Goal: Transaction & Acquisition: Purchase product/service

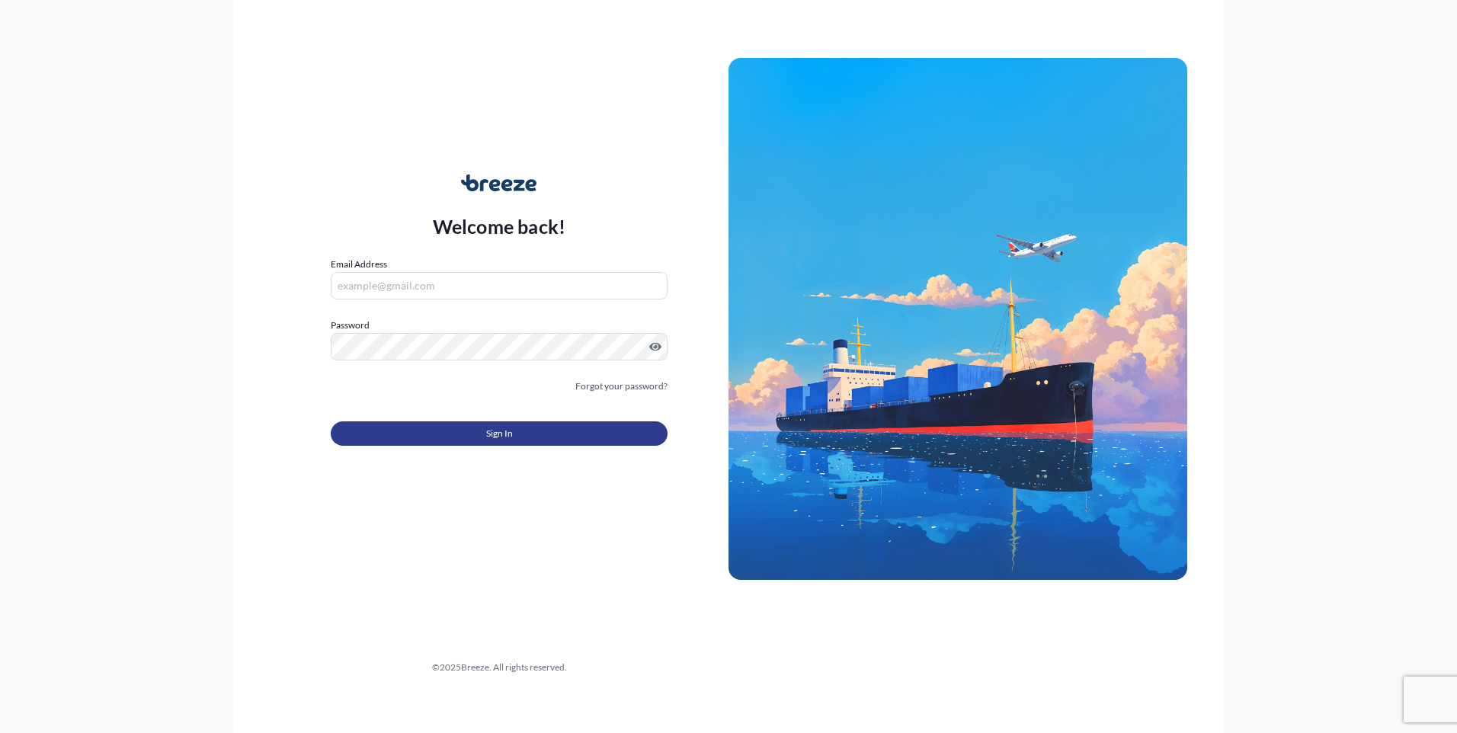
type input "[EMAIL_ADDRESS][PERSON_NAME][DOMAIN_NAME]"
click at [494, 434] on span "Sign In" at bounding box center [499, 433] width 27 height 15
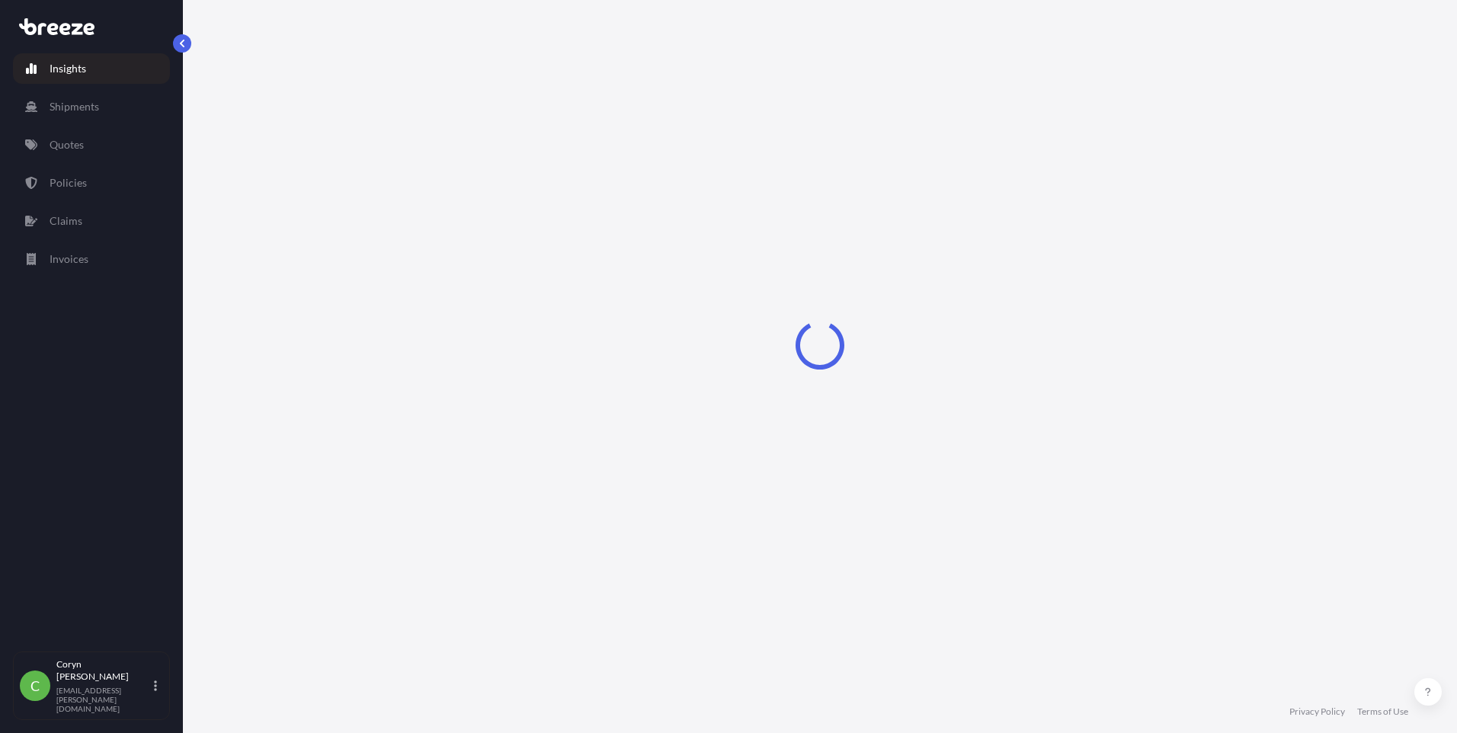
select select "2025"
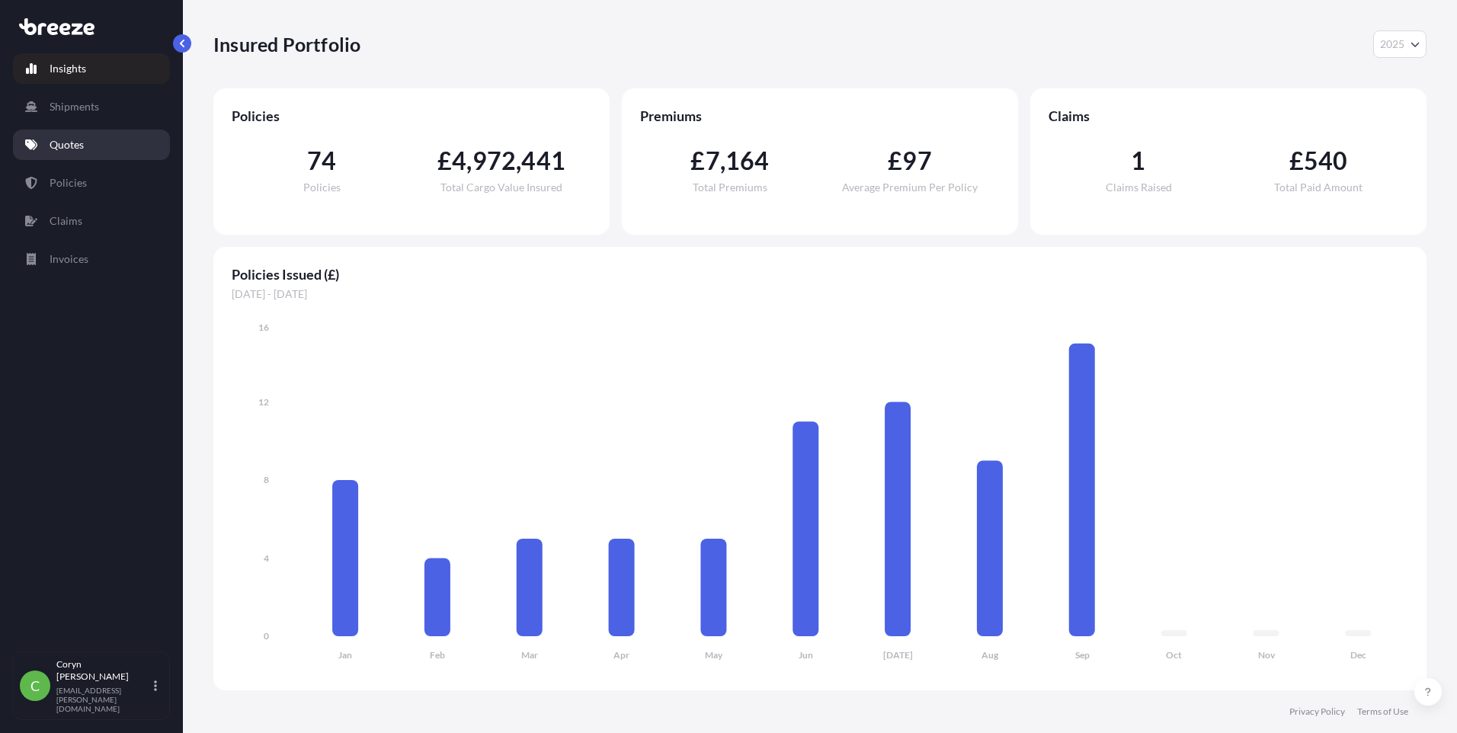
click at [62, 143] on p "Quotes" at bounding box center [67, 144] width 34 height 15
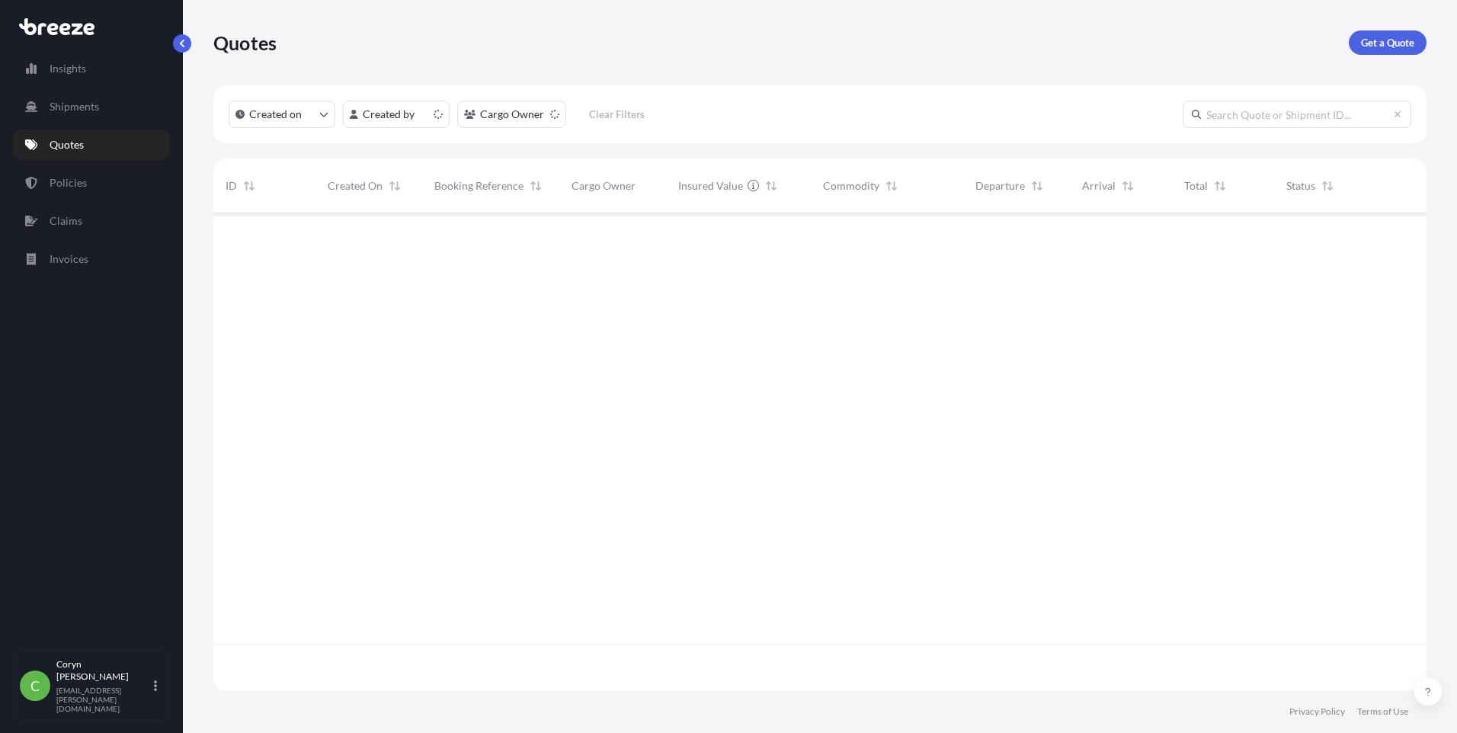
scroll to position [474, 1202]
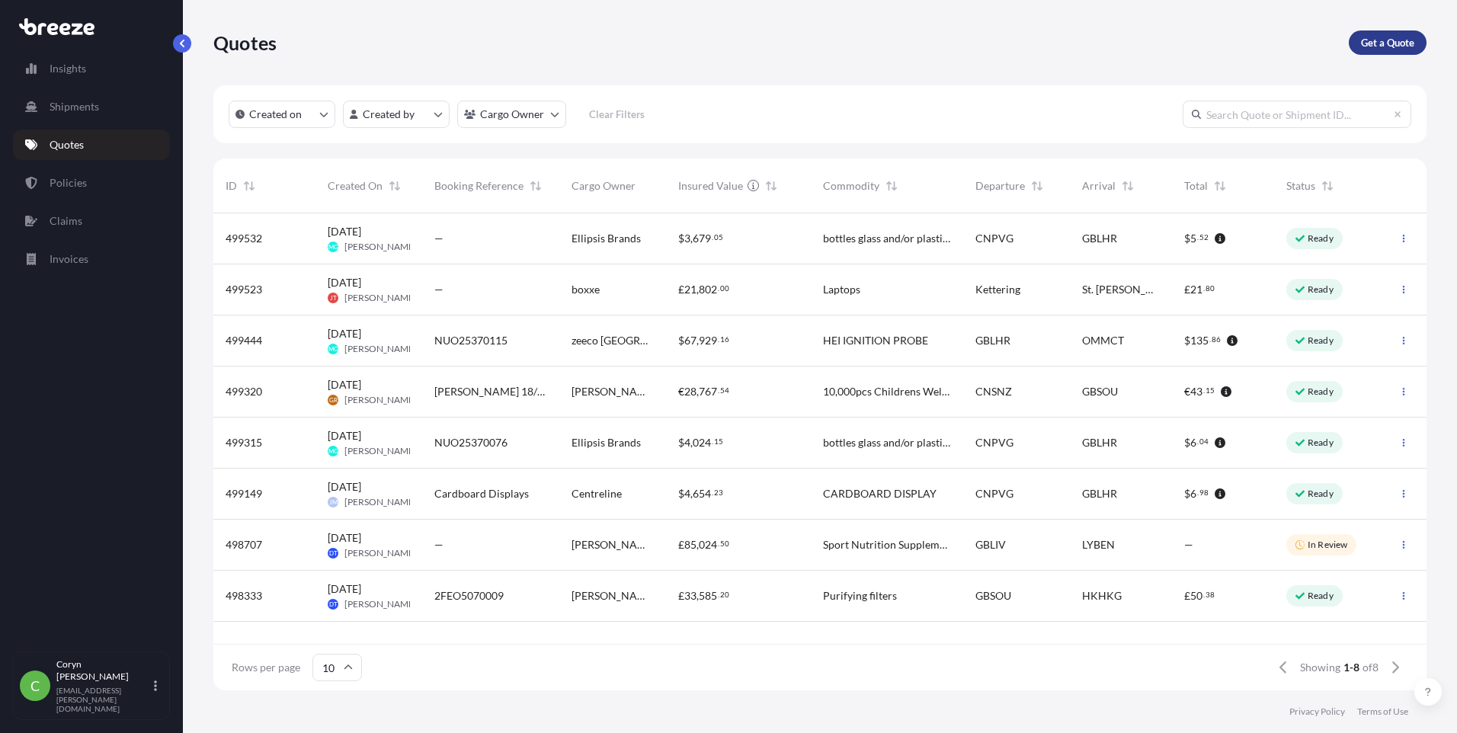
click at [1371, 38] on p "Get a Quote" at bounding box center [1387, 42] width 53 height 15
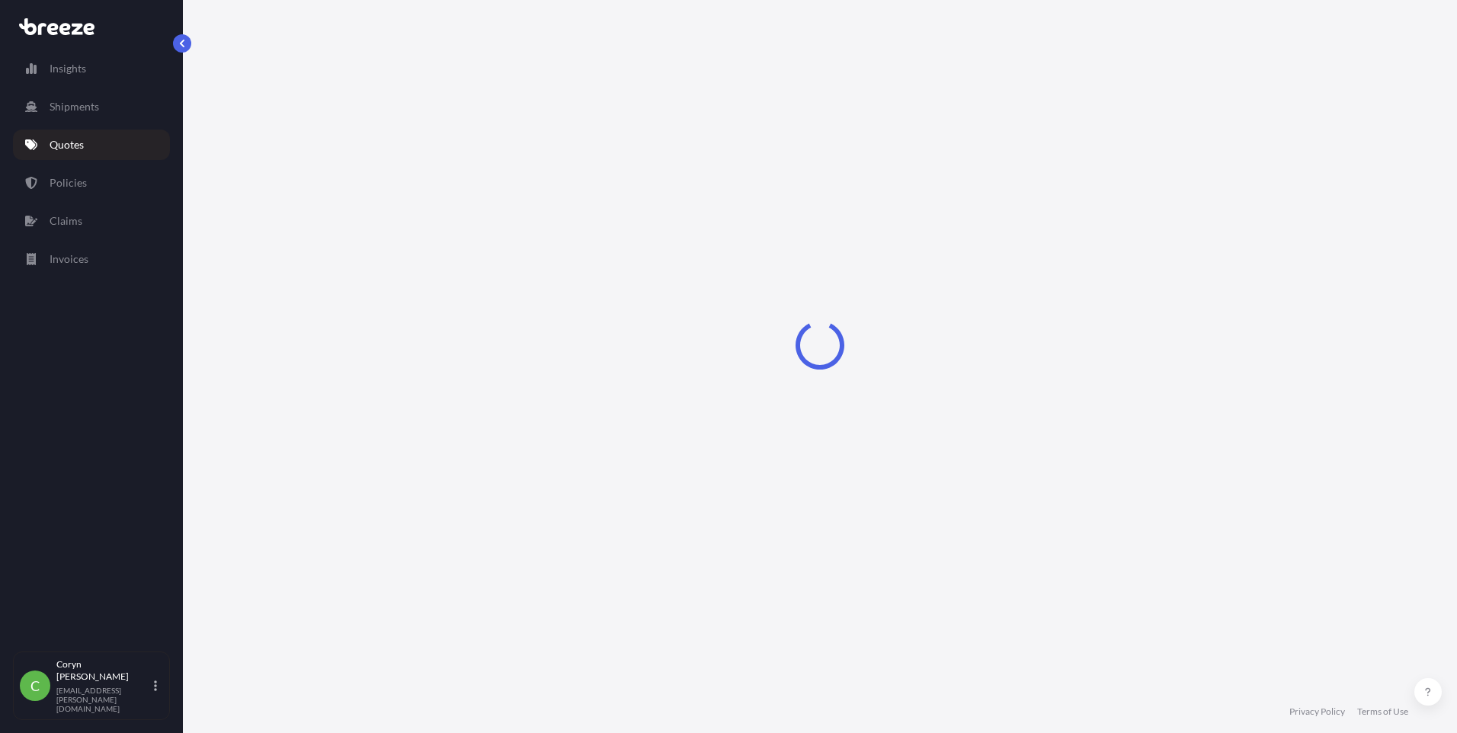
select select "Sea"
select select "1"
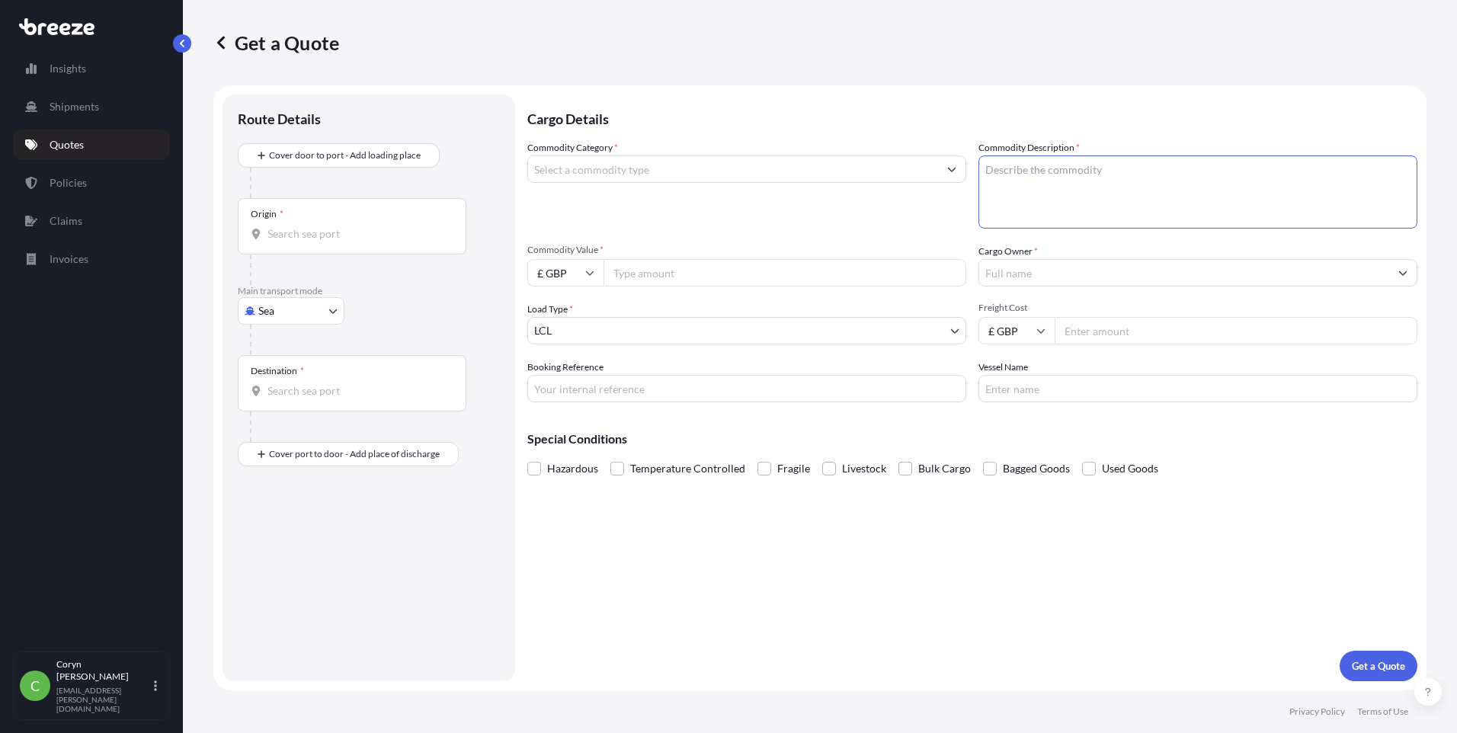
click at [1100, 174] on textarea "Commodity Description *" at bounding box center [1197, 191] width 439 height 73
click at [1034, 167] on textarea "Commodity Description *" at bounding box center [1197, 191] width 439 height 73
paste textarea "1516 2098 80"
click at [985, 167] on textarea "1516 2098 80" at bounding box center [1197, 191] width 439 height 73
click at [1141, 168] on textarea "HS CODE 1516 2098 80" at bounding box center [1197, 191] width 439 height 73
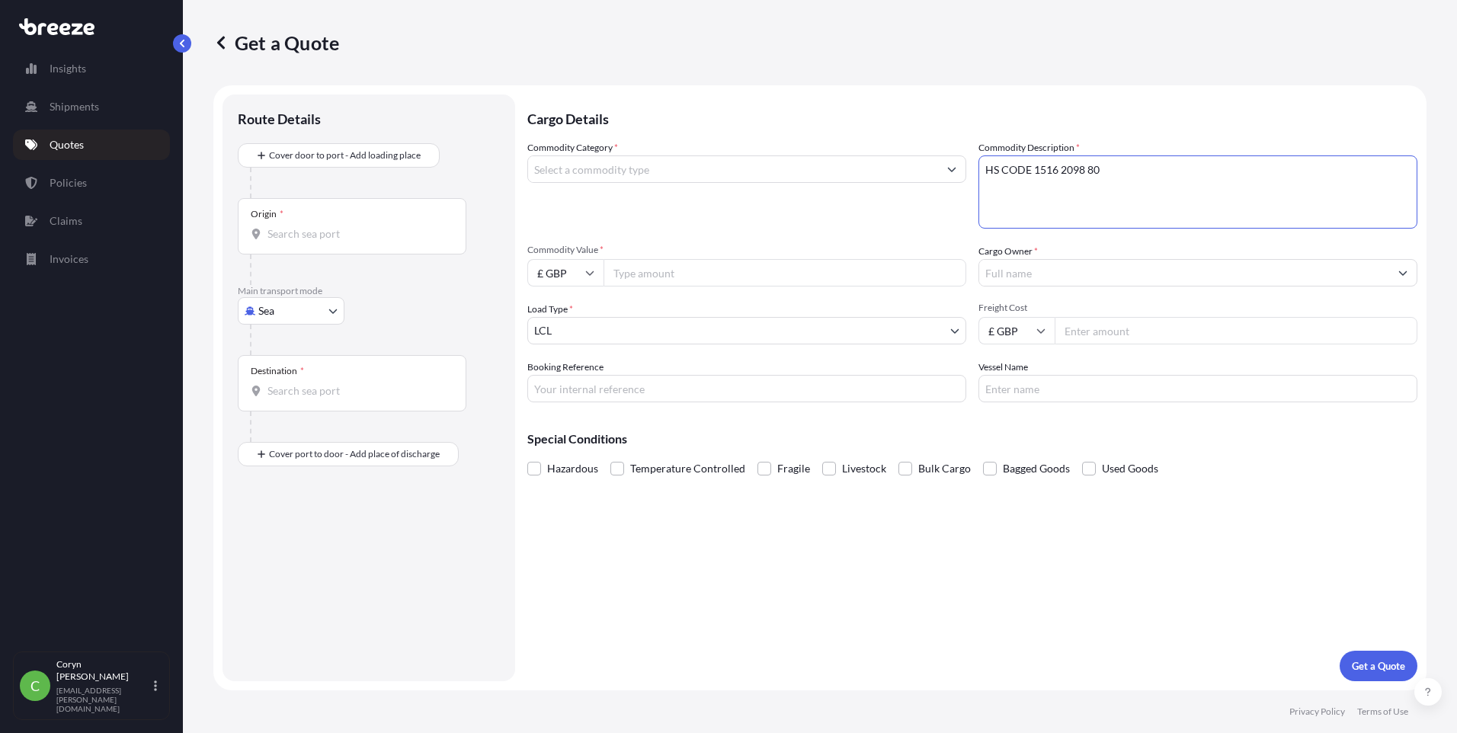
paste textarea "animal, vegetable, or microbial fats and oils"
type textarea "HS CODE 1516 2098 80 animal, vegetable, or microbial fats and oils"
click at [732, 174] on input "Commodity Category *" at bounding box center [733, 168] width 410 height 27
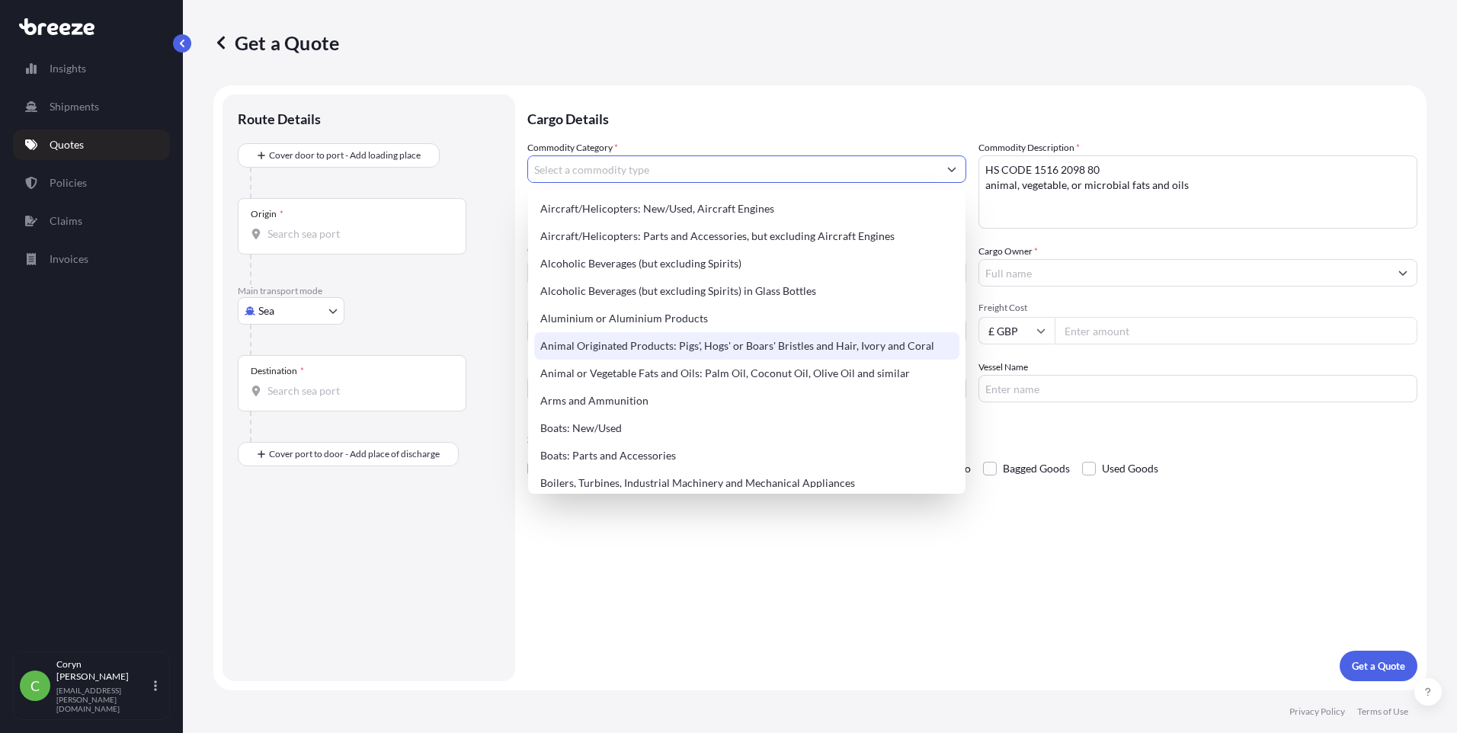
click at [661, 345] on div "Animal Originated Products: Pigs', Hogs' or Boars' Bristles and Hair, Ivory and…" at bounding box center [746, 345] width 425 height 27
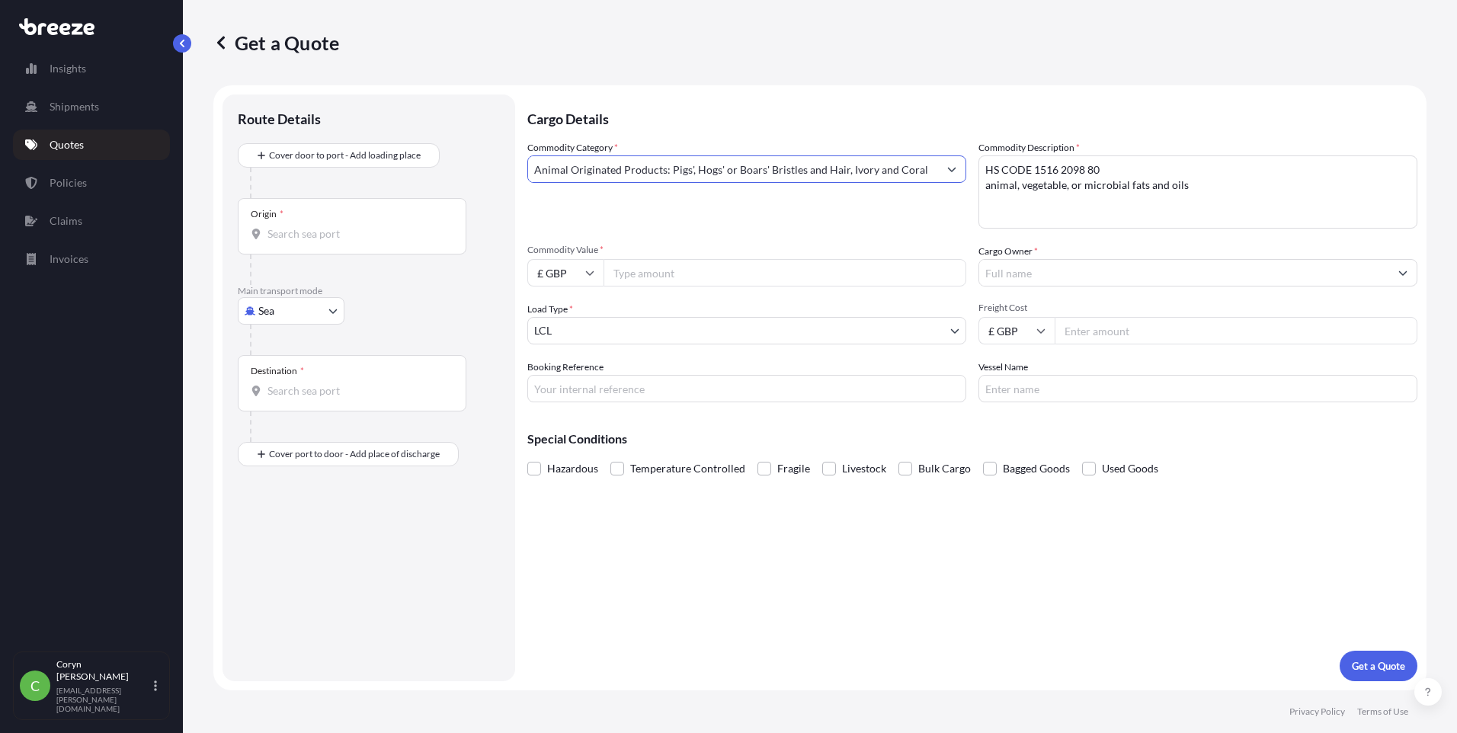
click at [811, 168] on input "Animal Originated Products: Pigs', Hogs' or Boars' Bristles and Hair, Ivory and…" at bounding box center [733, 168] width 410 height 27
click at [955, 168] on icon "Show suggestions" at bounding box center [952, 170] width 8 height 5
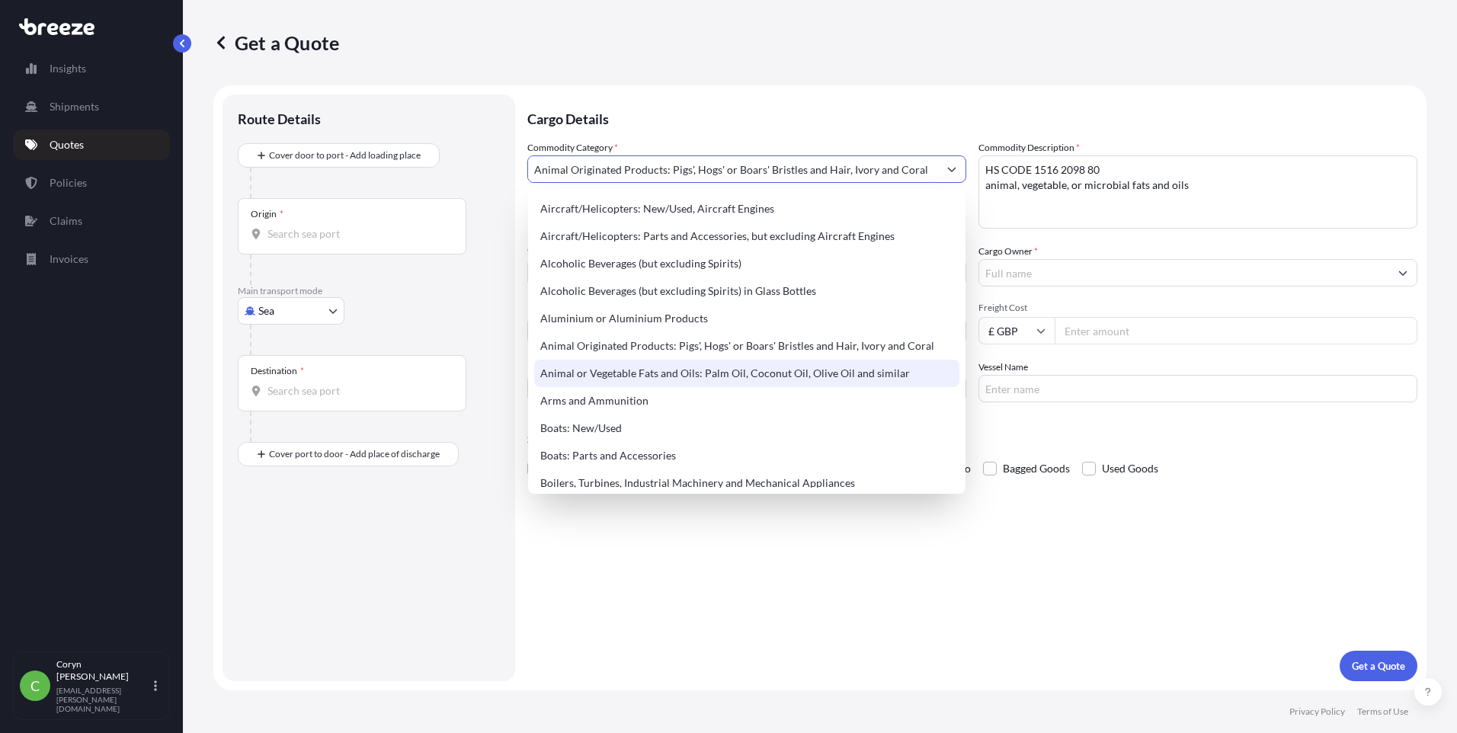
click at [745, 378] on div "Animal or Vegetable Fats and Oils: Palm Oil, Coconut Oil, Olive Oil and similar" at bounding box center [746, 373] width 425 height 27
type input "Animal or Vegetable Fats and Oils: Palm Oil, Coconut Oil, Olive Oil and similar"
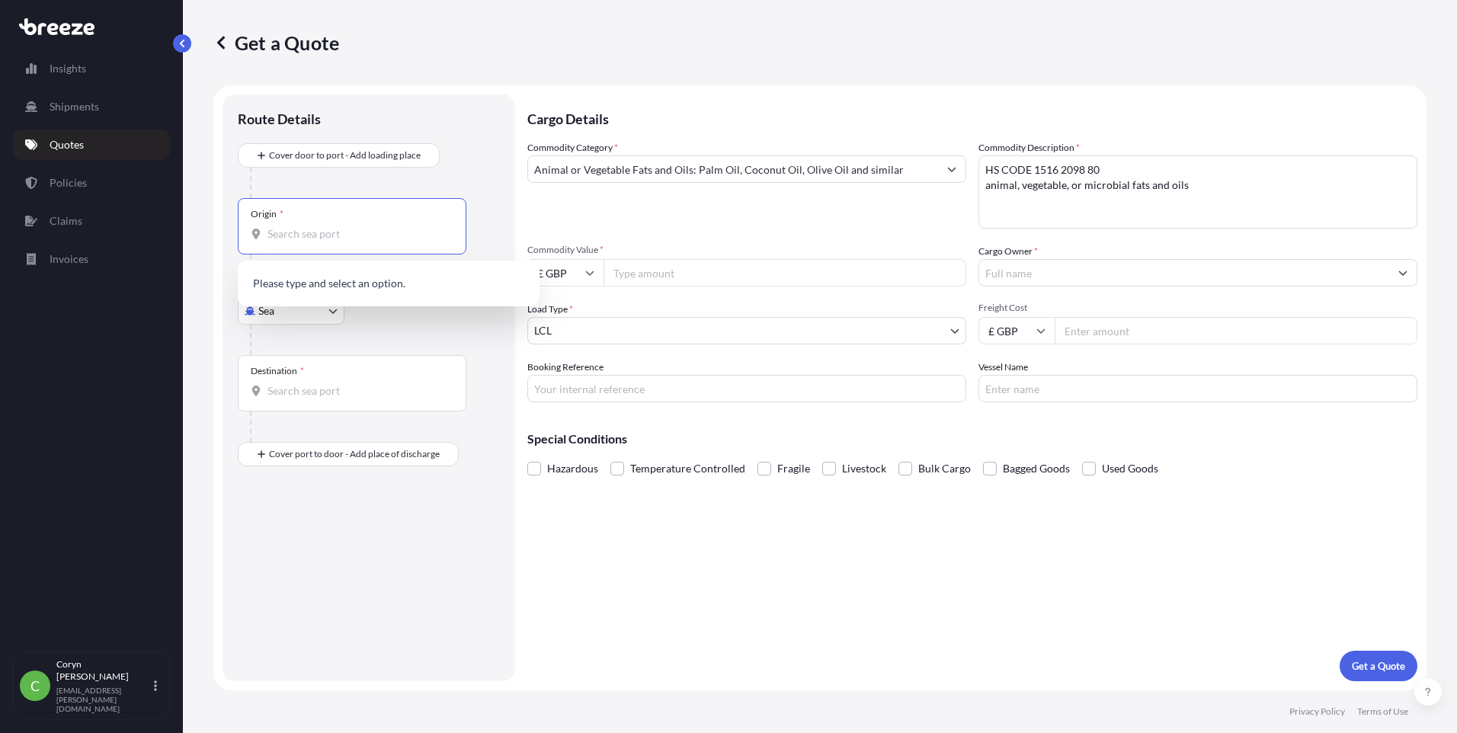
click at [305, 235] on input "Origin *" at bounding box center [357, 233] width 180 height 15
click at [292, 324] on div "Main transport mode Sea Sea Air Road Rail" at bounding box center [369, 320] width 262 height 70
click at [241, 314] on body "0 options available. Insights Shipments Quotes Policies Claims Invoices C [PERS…" at bounding box center [728, 366] width 1457 height 733
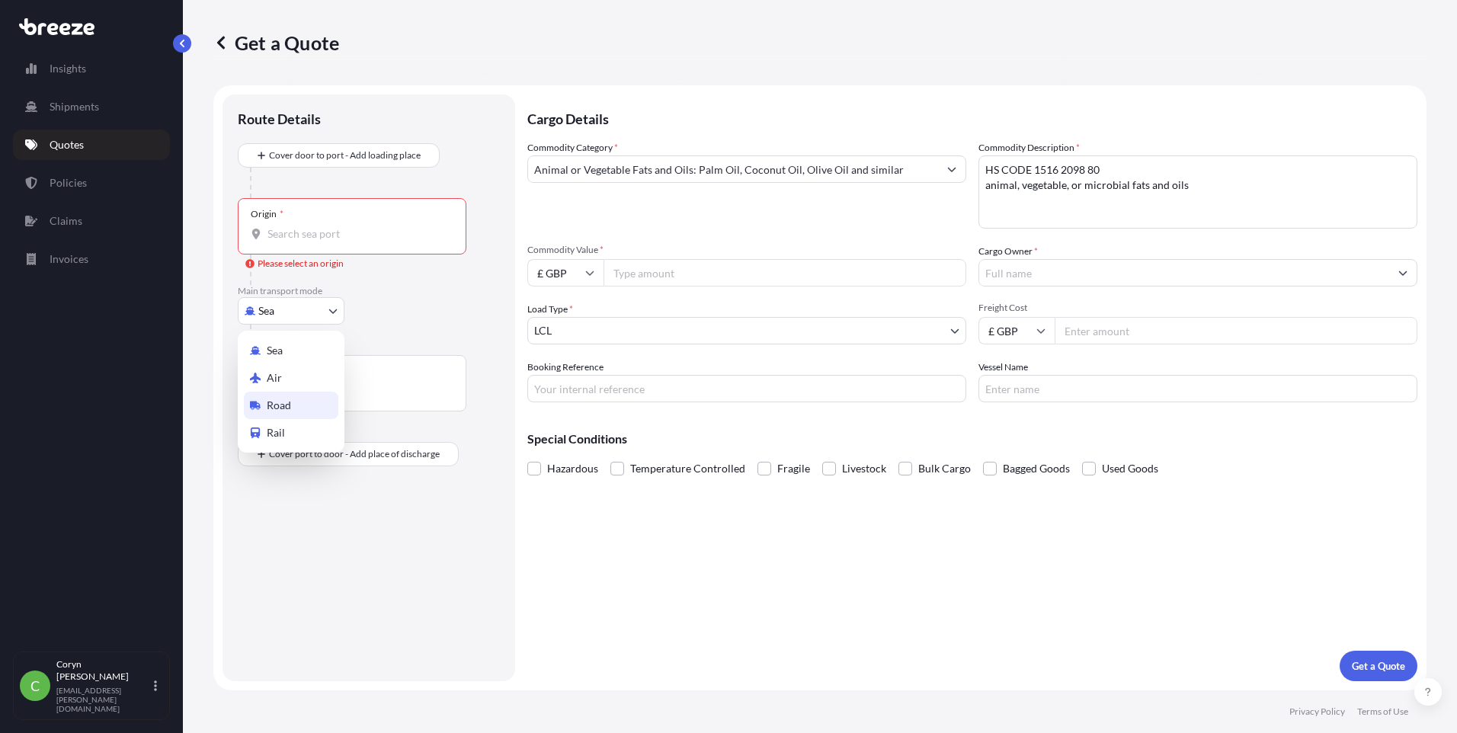
click at [288, 403] on span "Road" at bounding box center [279, 405] width 24 height 15
select select "Road"
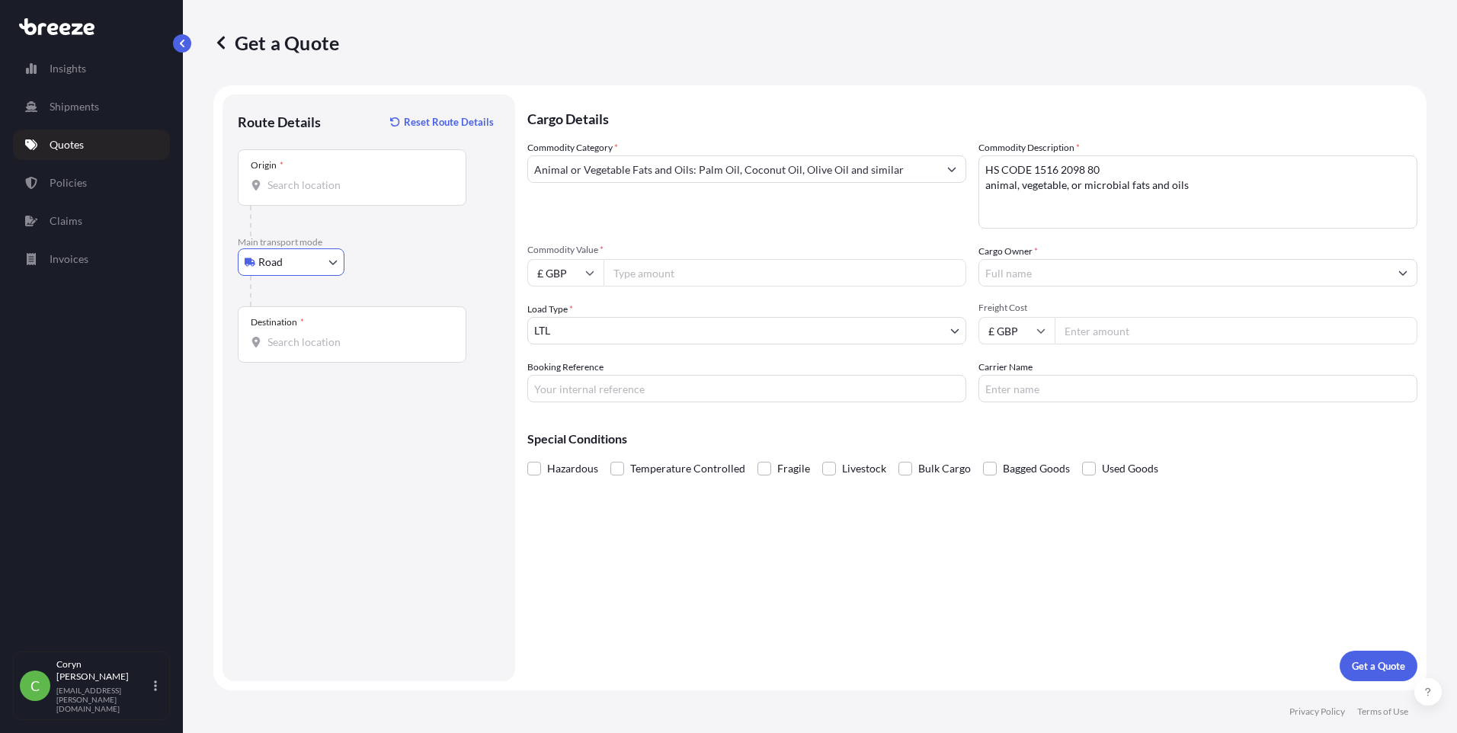
click at [345, 187] on input "Origin *" at bounding box center [357, 185] width 180 height 15
click at [311, 195] on div "Origin *" at bounding box center [352, 177] width 229 height 56
click at [311, 193] on input "Origin * Please select an origin" at bounding box center [357, 185] width 180 height 15
paste input "NG22 9HB"
type input "[STREET_ADDRESS]"
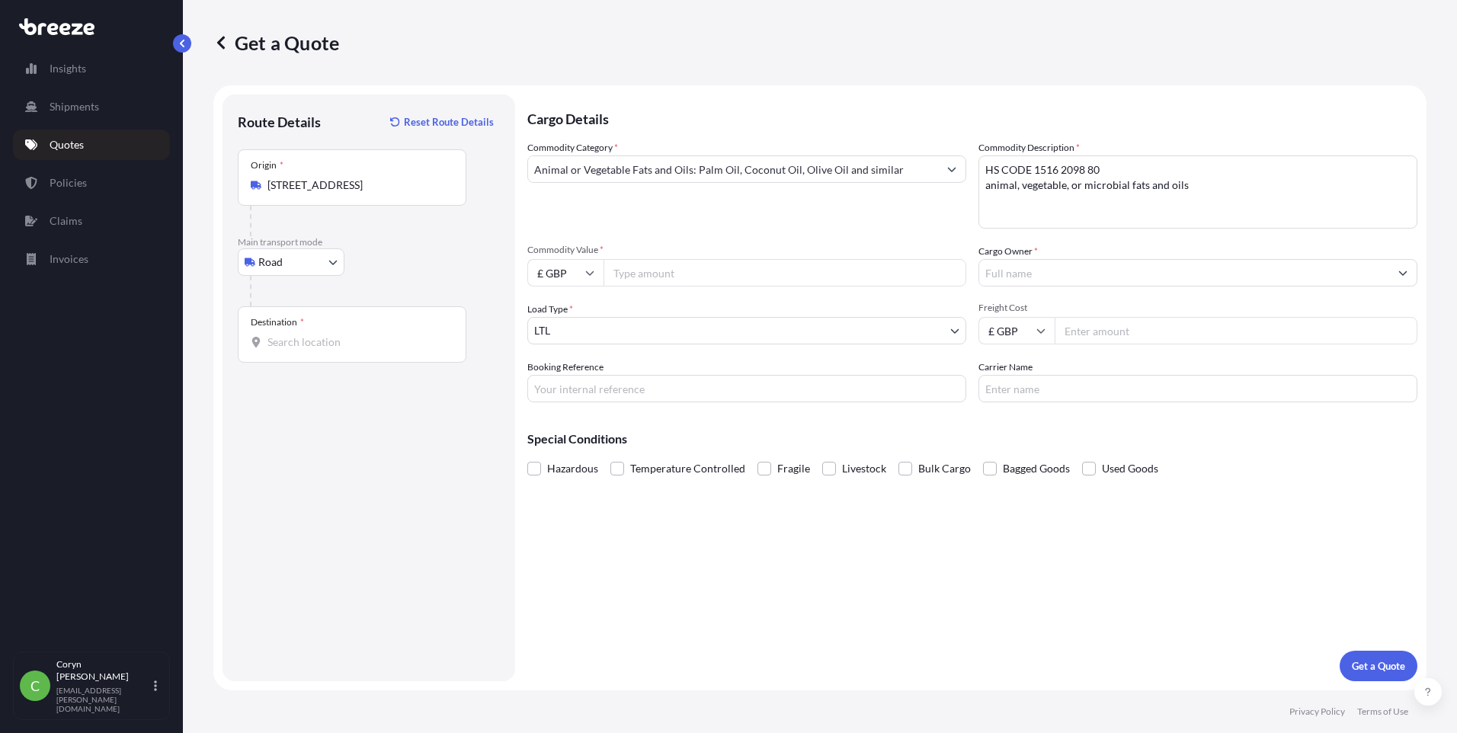
click at [309, 345] on input "Destination *" at bounding box center [357, 342] width 180 height 15
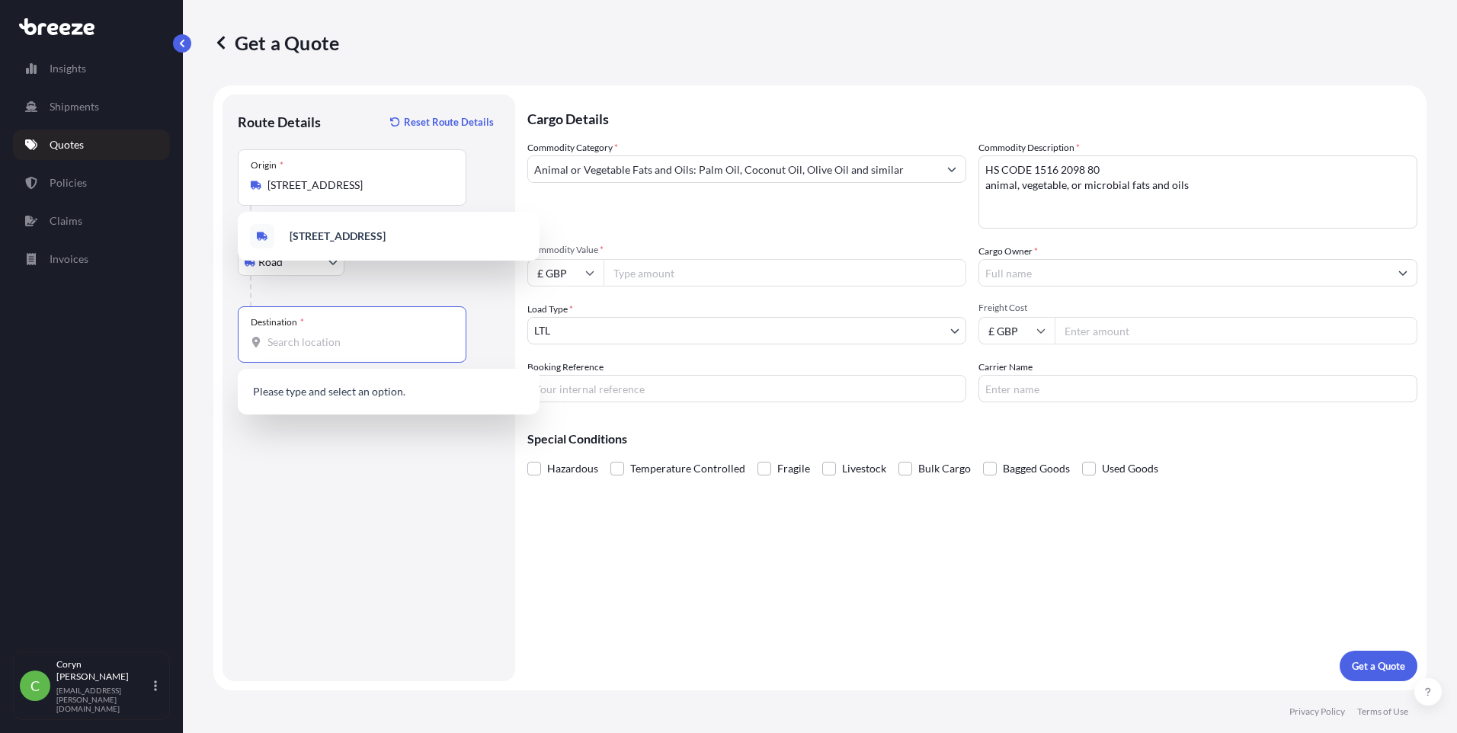
paste input "NN4 7JE"
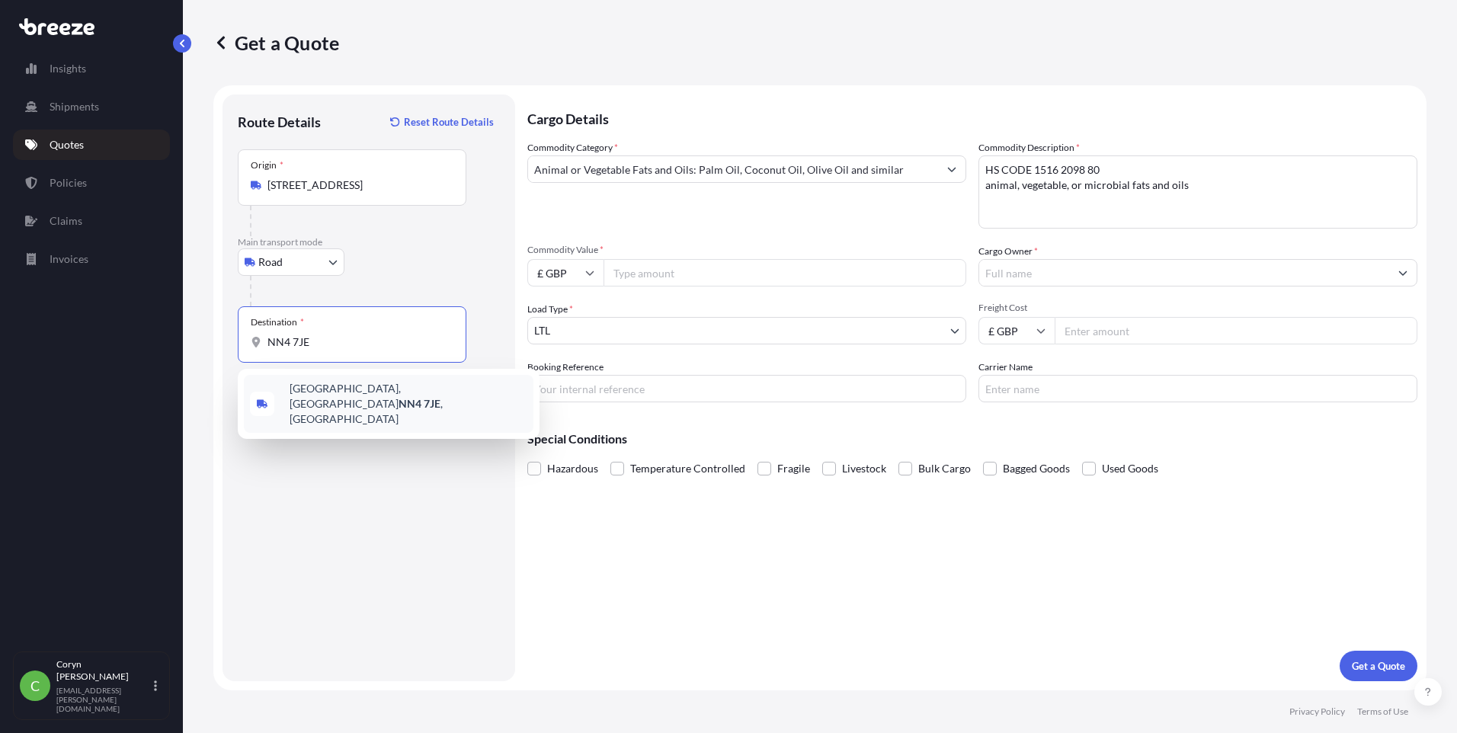
click at [334, 402] on div "[STREET_ADDRESS]" at bounding box center [389, 404] width 290 height 58
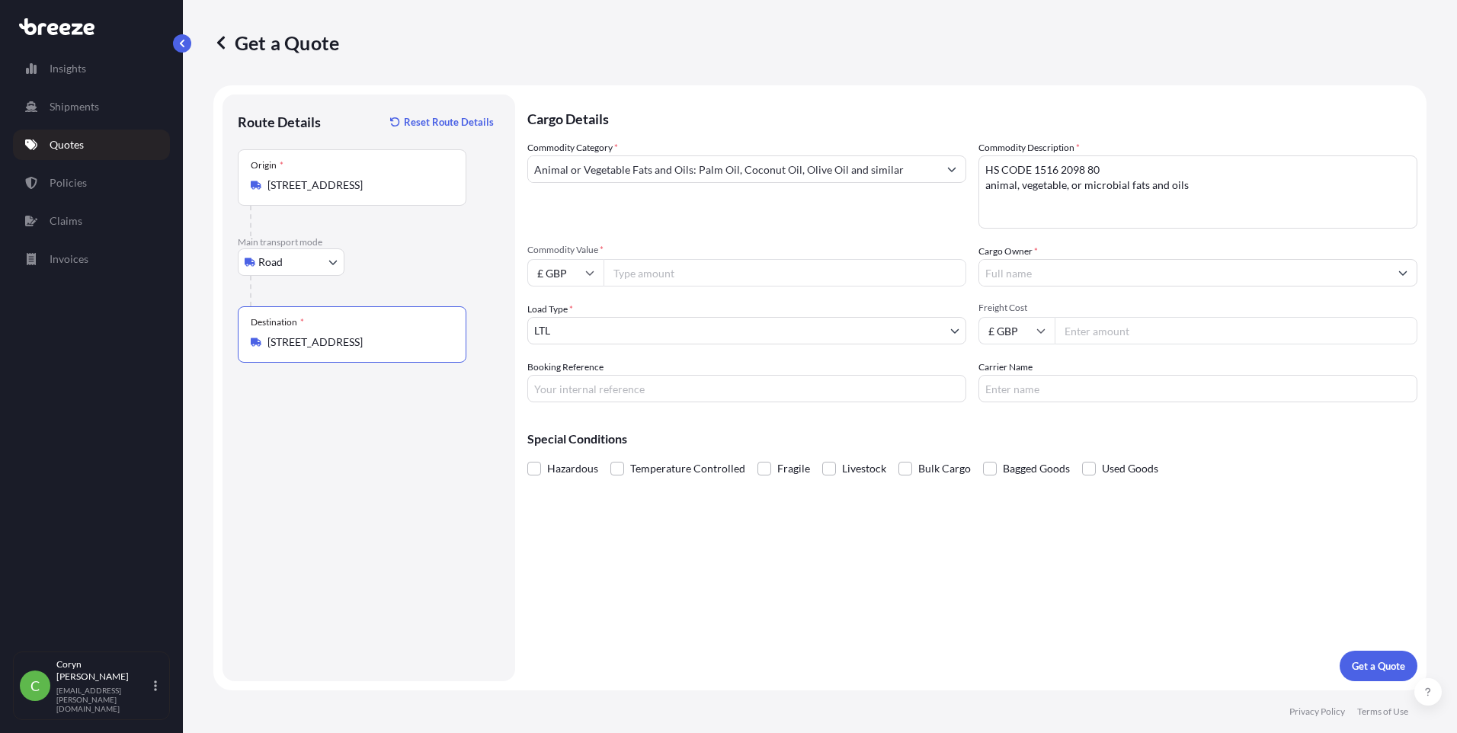
type input "[STREET_ADDRESS]"
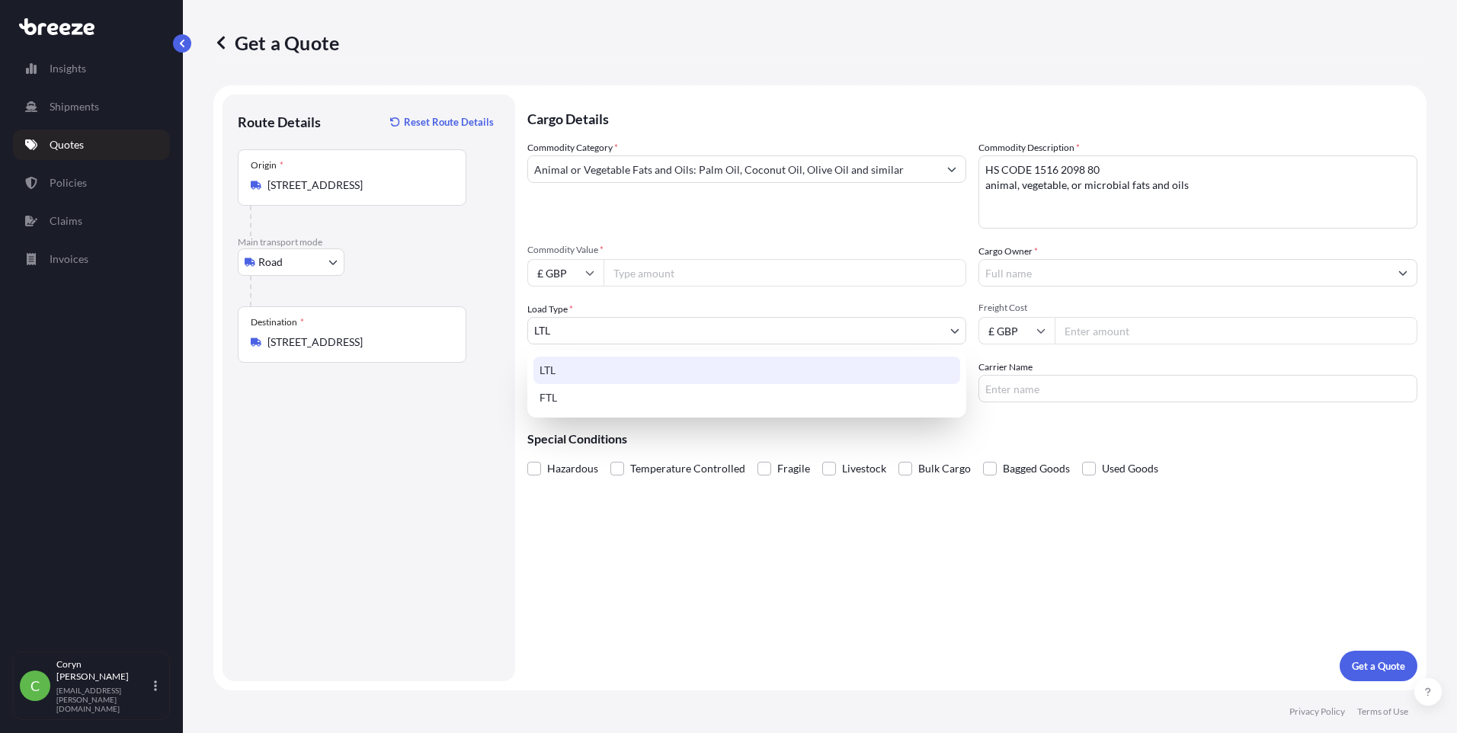
click at [768, 327] on body "1 option available. 0 options available. 1 option available. Insights Shipments…" at bounding box center [728, 366] width 1457 height 733
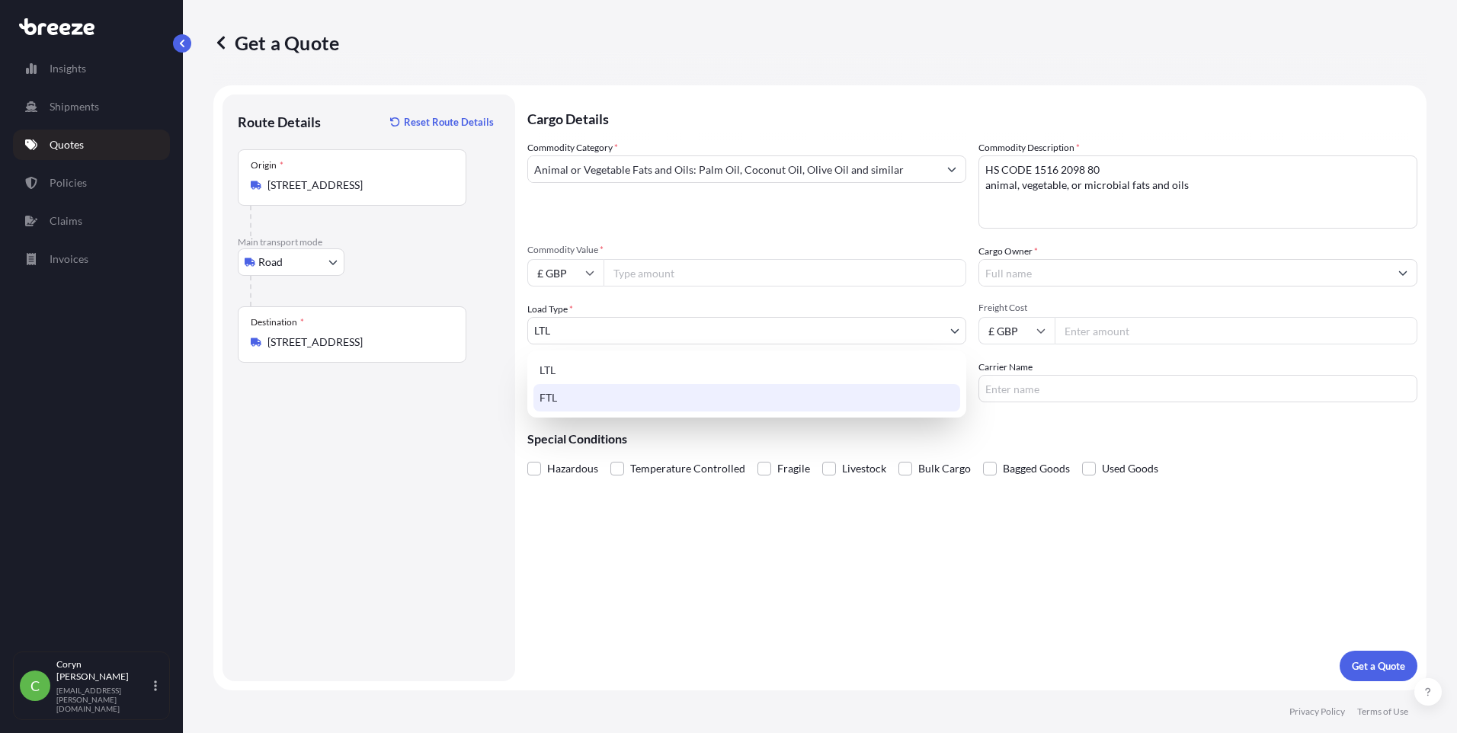
click at [613, 393] on div "FTL" at bounding box center [746, 397] width 427 height 27
select select "2"
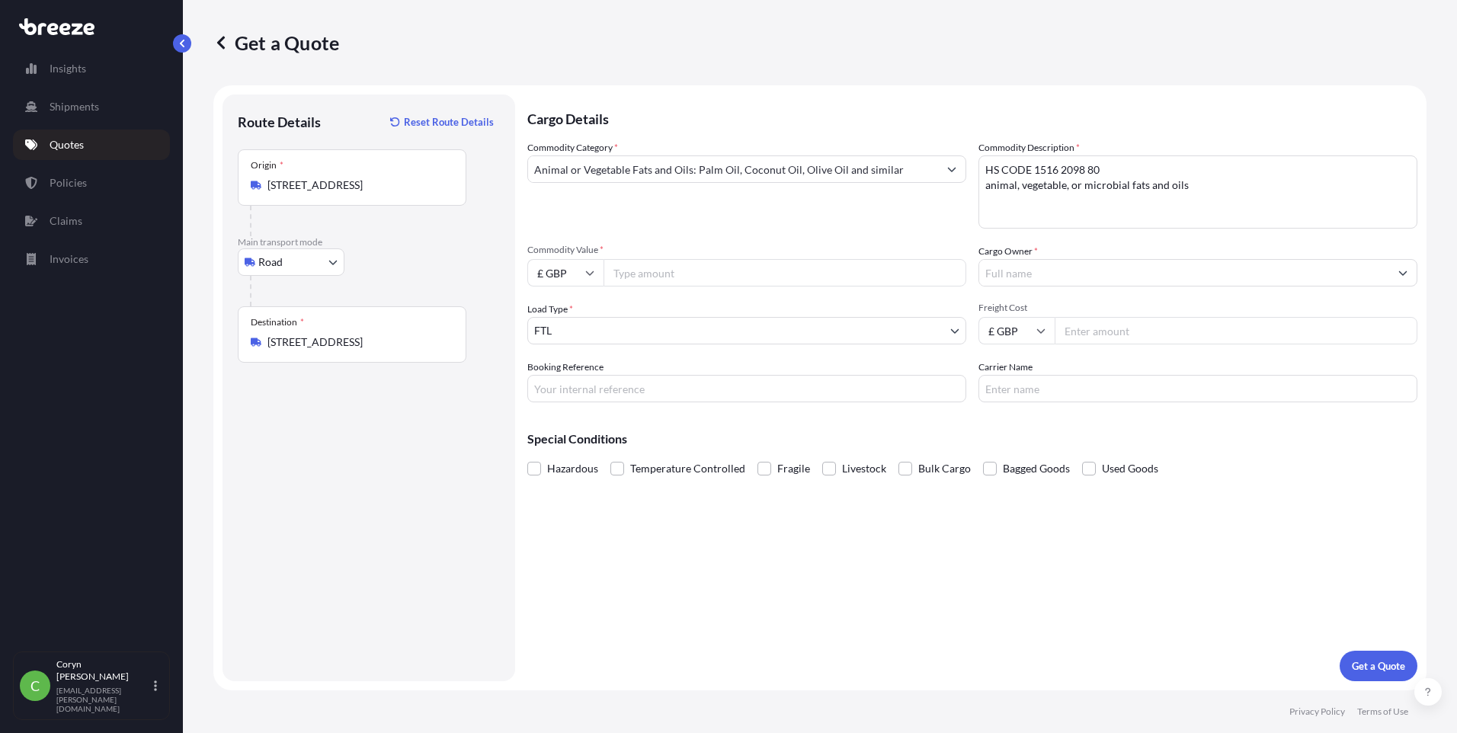
click at [650, 275] on input "Commodity Value *" at bounding box center [785, 272] width 363 height 27
drag, startPoint x: 729, startPoint y: 258, endPoint x: 722, endPoint y: 271, distance: 15.0
click at [729, 258] on div "Commodity Value * £ GBP" at bounding box center [746, 265] width 439 height 43
click at [716, 274] on input "Commodity Value *" at bounding box center [785, 272] width 363 height 27
type input "42500"
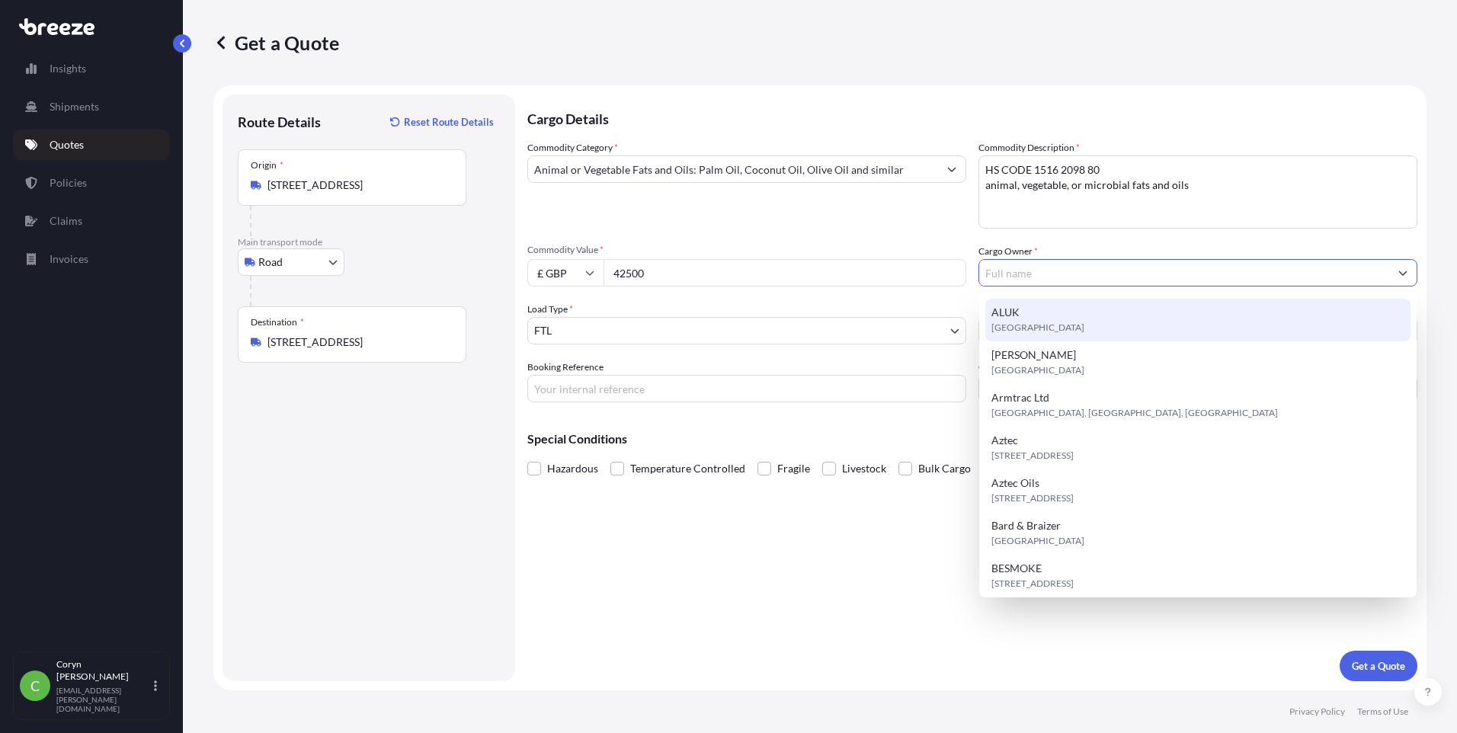
click at [1084, 274] on input "Cargo Owner *" at bounding box center [1184, 272] width 410 height 27
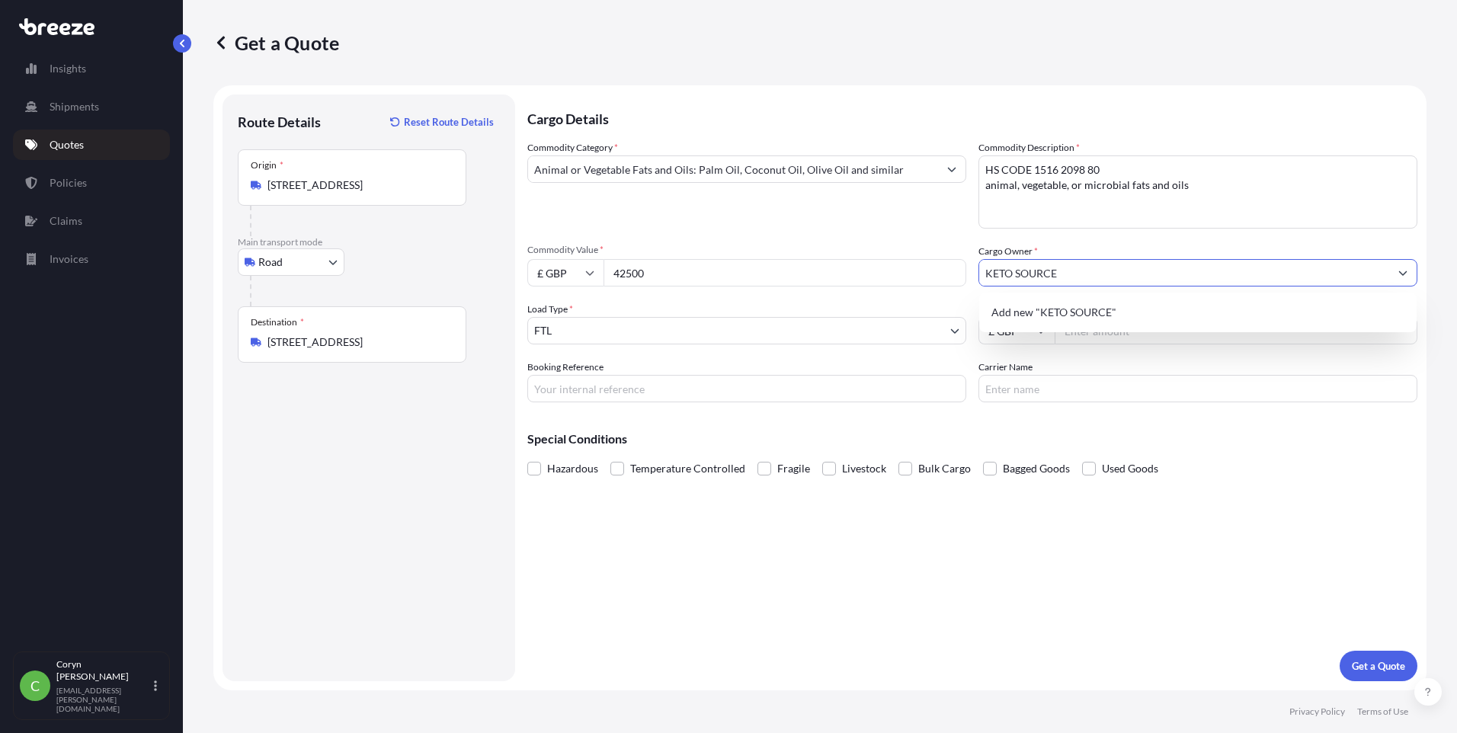
type input "KETO SOURCE"
click at [1113, 342] on input "Freight Cost" at bounding box center [1236, 330] width 363 height 27
type input "500"
click at [591, 389] on input "Booking Reference" at bounding box center [746, 388] width 439 height 27
paste input "Ketosource - 18 pallets domestic"
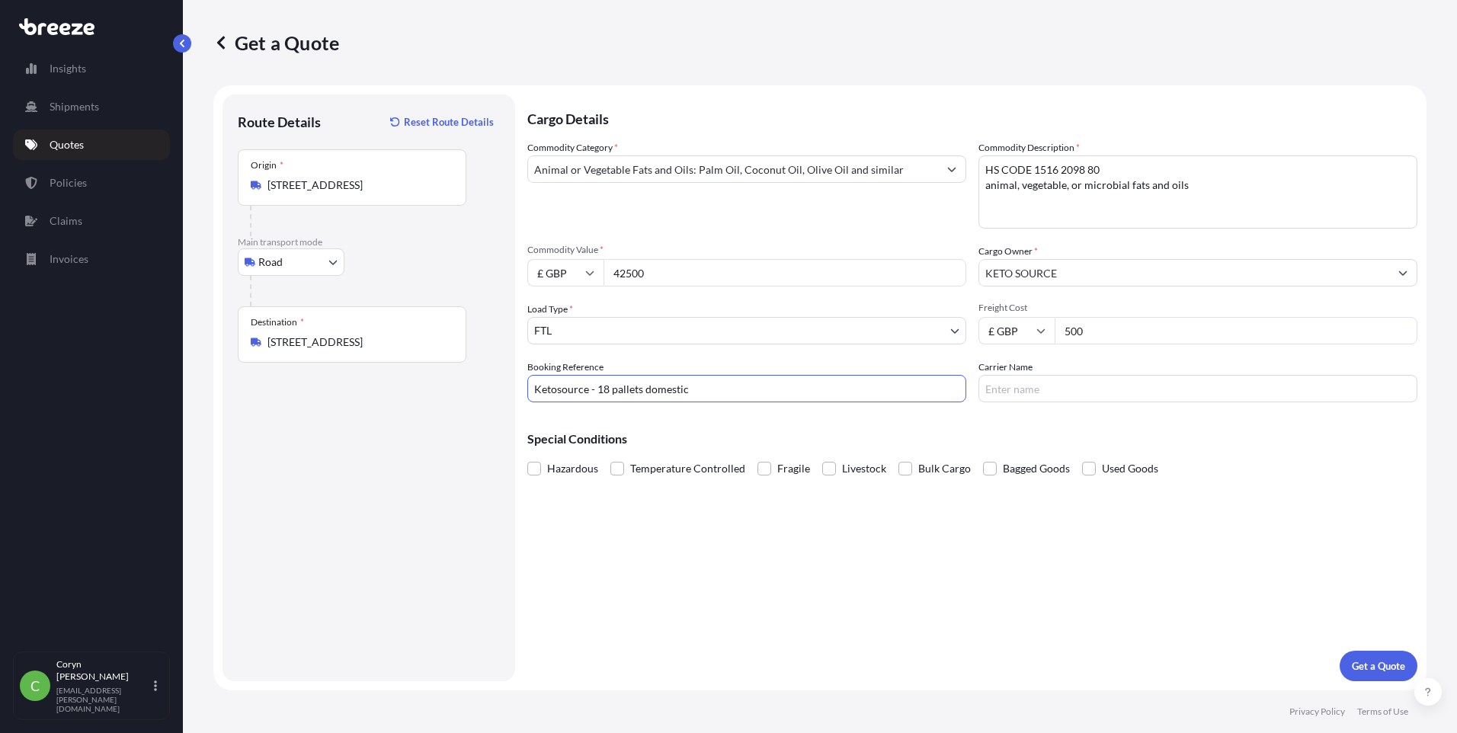
type input "Ketosource - 18 pallets domestic"
click at [1039, 387] on input "Carrier Name" at bounding box center [1197, 388] width 439 height 27
type input "FAR LOGISTICS"
click at [885, 525] on div "Cargo Details Commodity Category * Animal or Vegetable Fats and Oils: Palm Oil,…" at bounding box center [972, 387] width 890 height 587
click at [1376, 669] on p "Get a Quote" at bounding box center [1378, 665] width 53 height 15
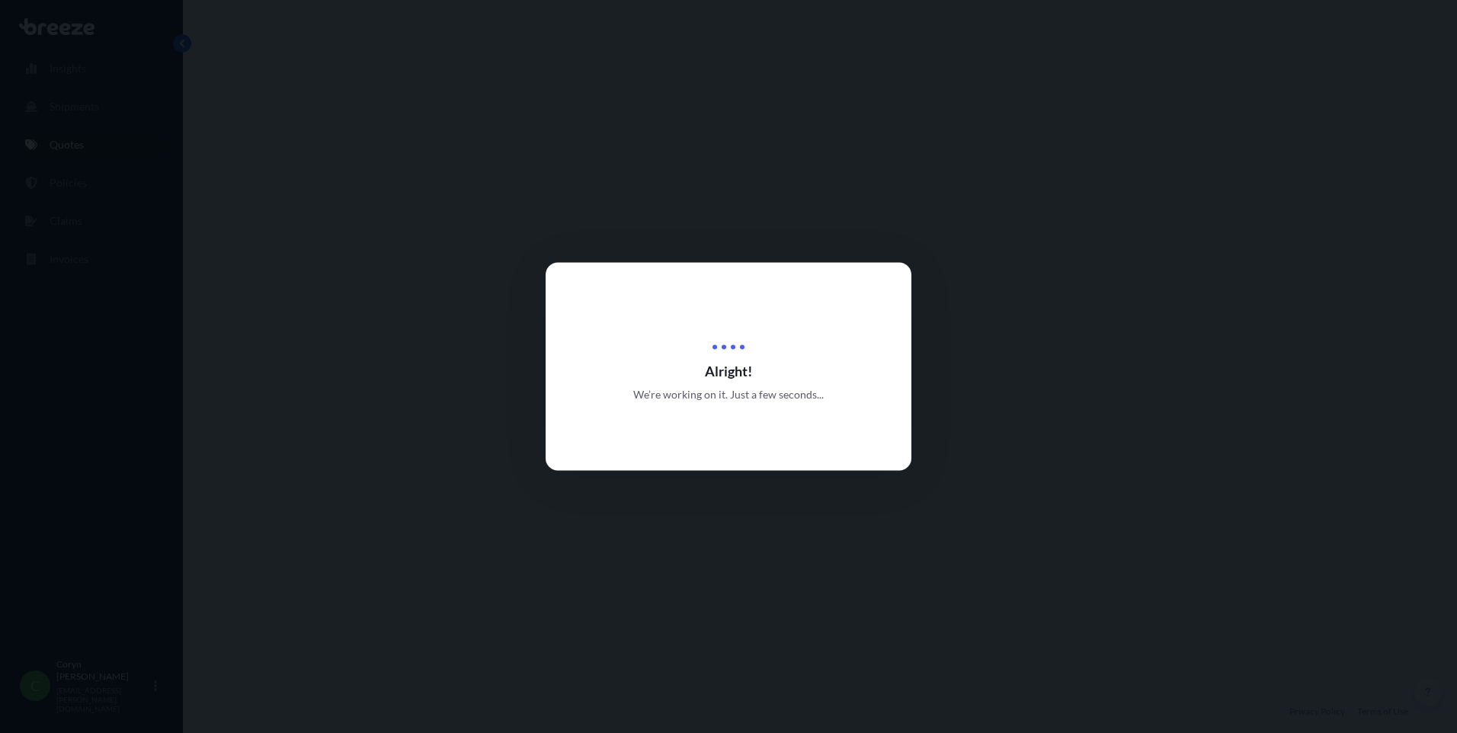
select select "Road"
select select "2"
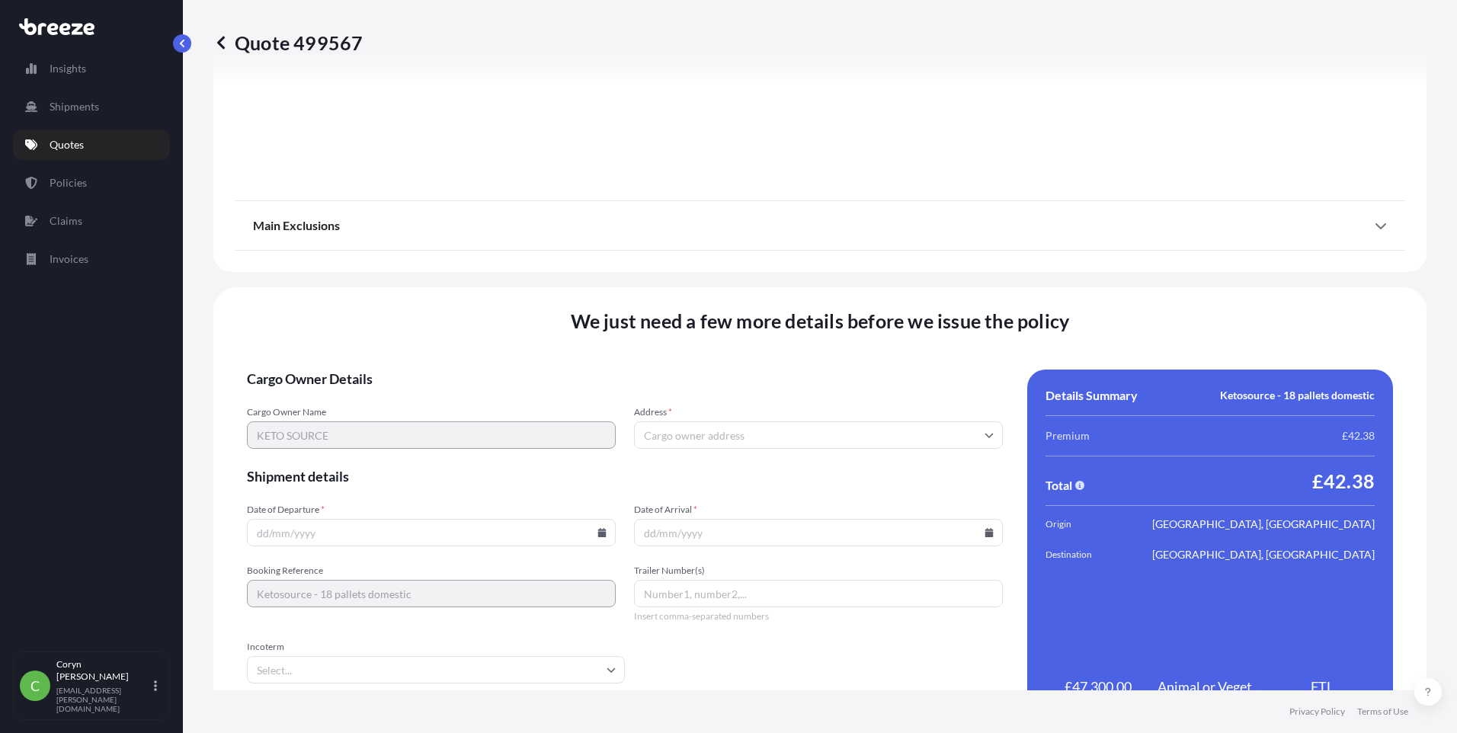
scroll to position [1686, 0]
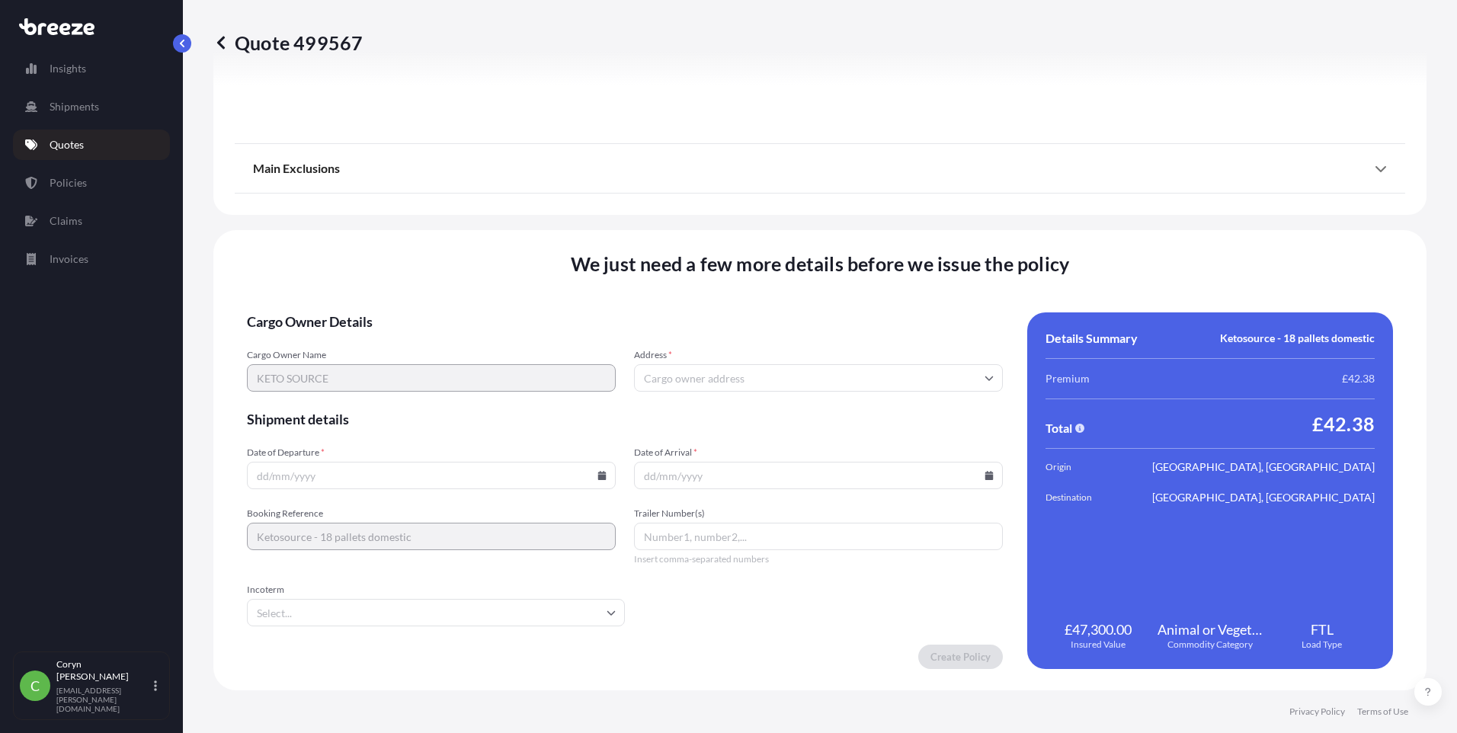
click at [740, 381] on input "Address *" at bounding box center [818, 377] width 369 height 27
click at [744, 370] on input "Address *" at bounding box center [818, 377] width 369 height 27
click at [722, 379] on input "Address *" at bounding box center [818, 377] width 369 height 27
click at [594, 482] on input "Date of Departure *" at bounding box center [431, 475] width 369 height 27
click at [602, 479] on icon at bounding box center [602, 475] width 8 height 9
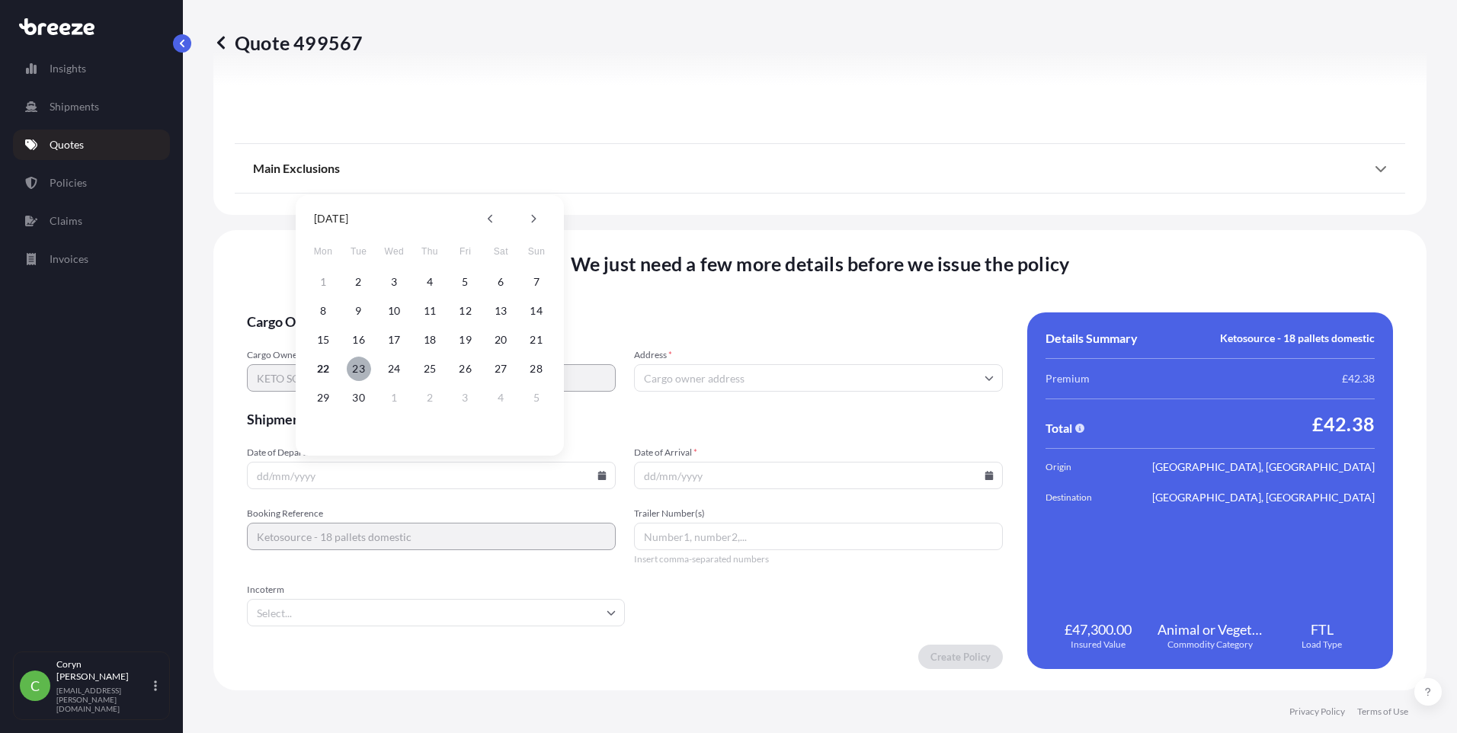
click at [355, 370] on button "23" at bounding box center [359, 369] width 24 height 24
type input "[DATE]"
click at [668, 475] on input "Date of Arrival *" at bounding box center [818, 475] width 369 height 27
click at [984, 474] on icon at bounding box center [988, 475] width 9 height 9
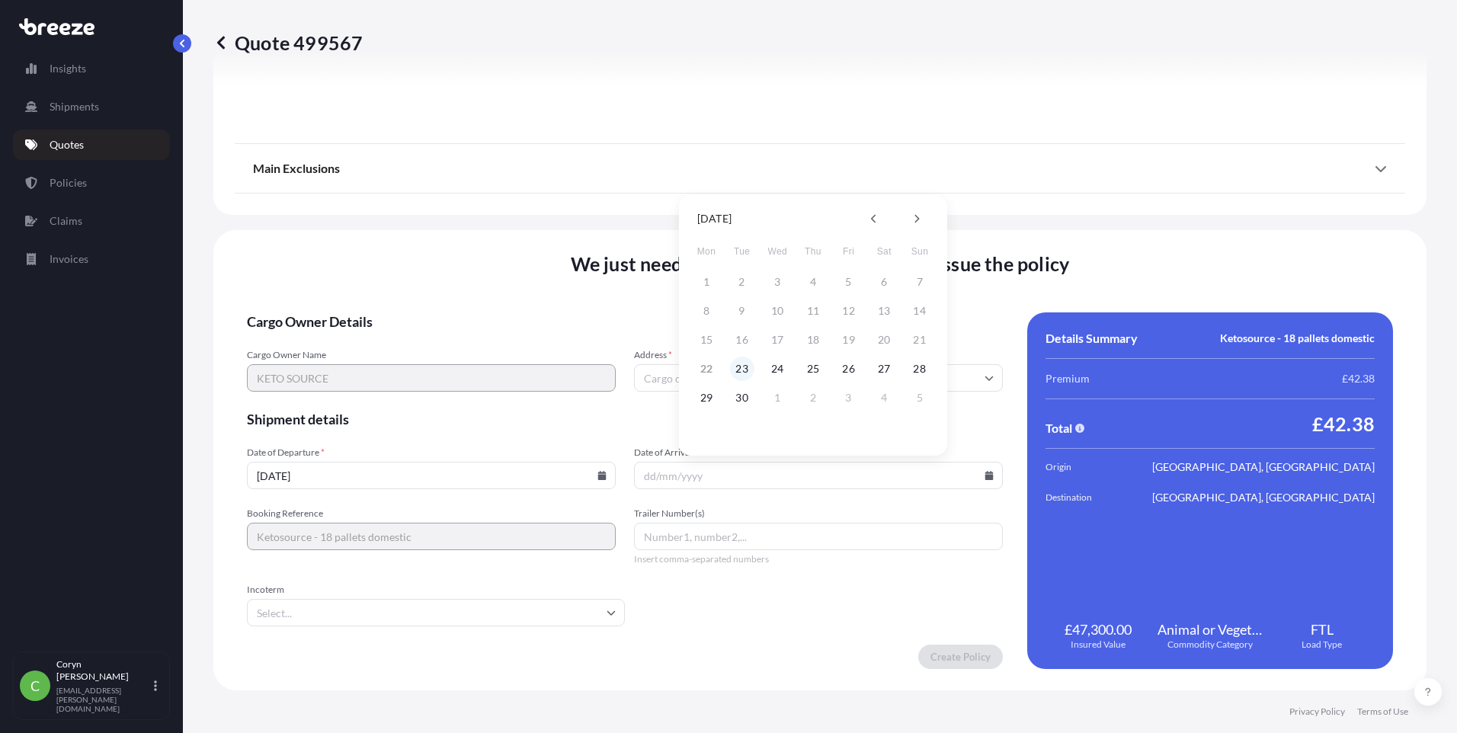
click at [741, 372] on button "23" at bounding box center [742, 369] width 24 height 24
type input "[DATE]"
click at [716, 525] on input "Trailer Number(s)" at bounding box center [818, 536] width 369 height 27
paste input "7NDR5090163"
type input "7NDR5090163"
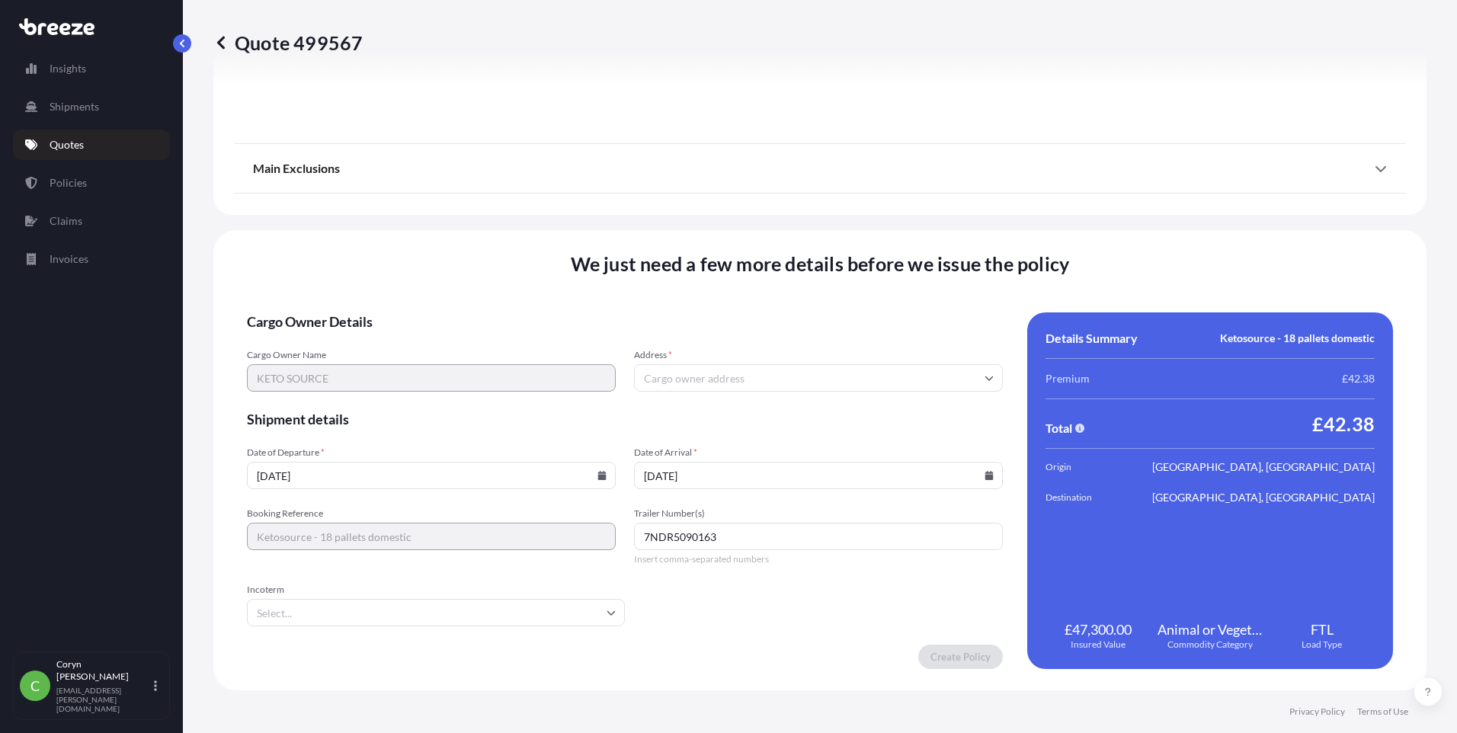
click at [507, 621] on input "Incoterm" at bounding box center [436, 612] width 378 height 27
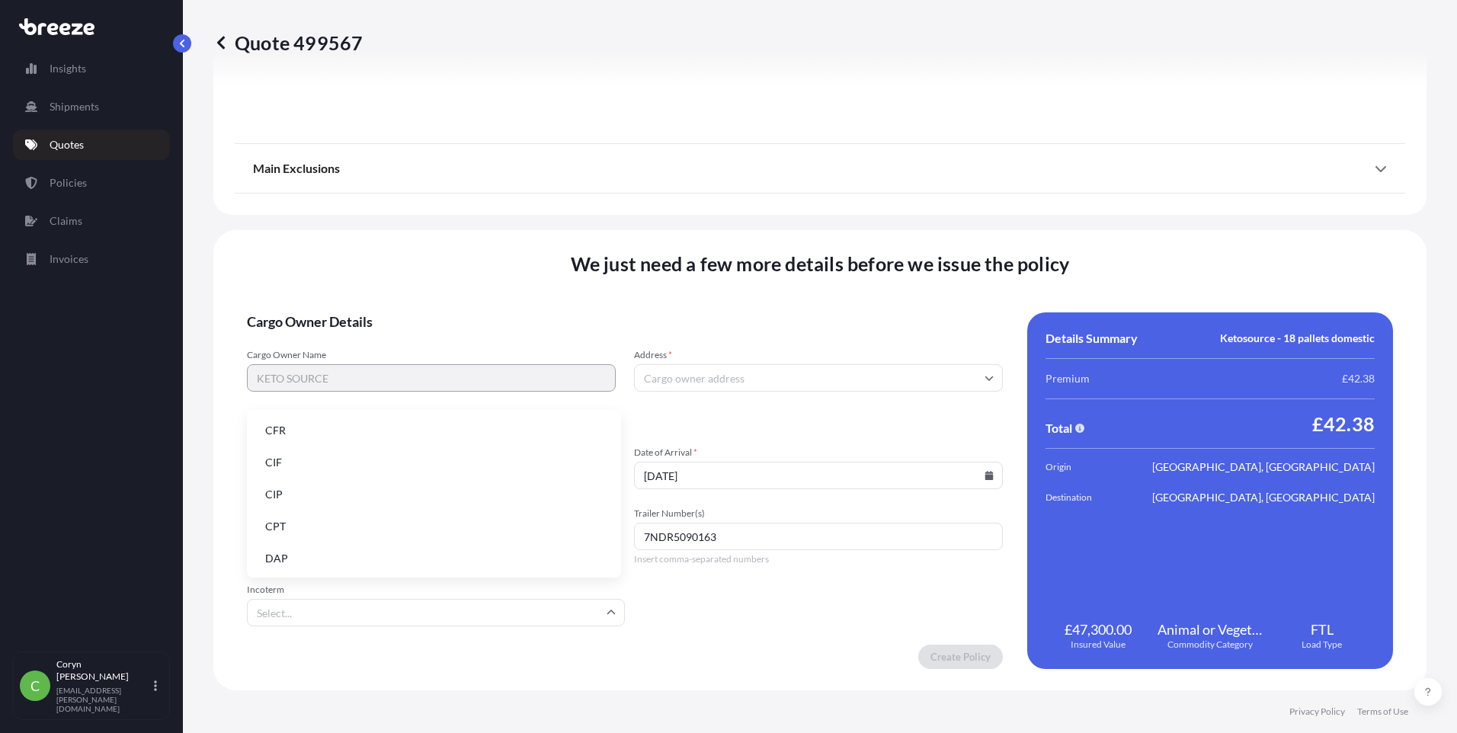
click at [311, 555] on li "DAP" at bounding box center [434, 558] width 362 height 29
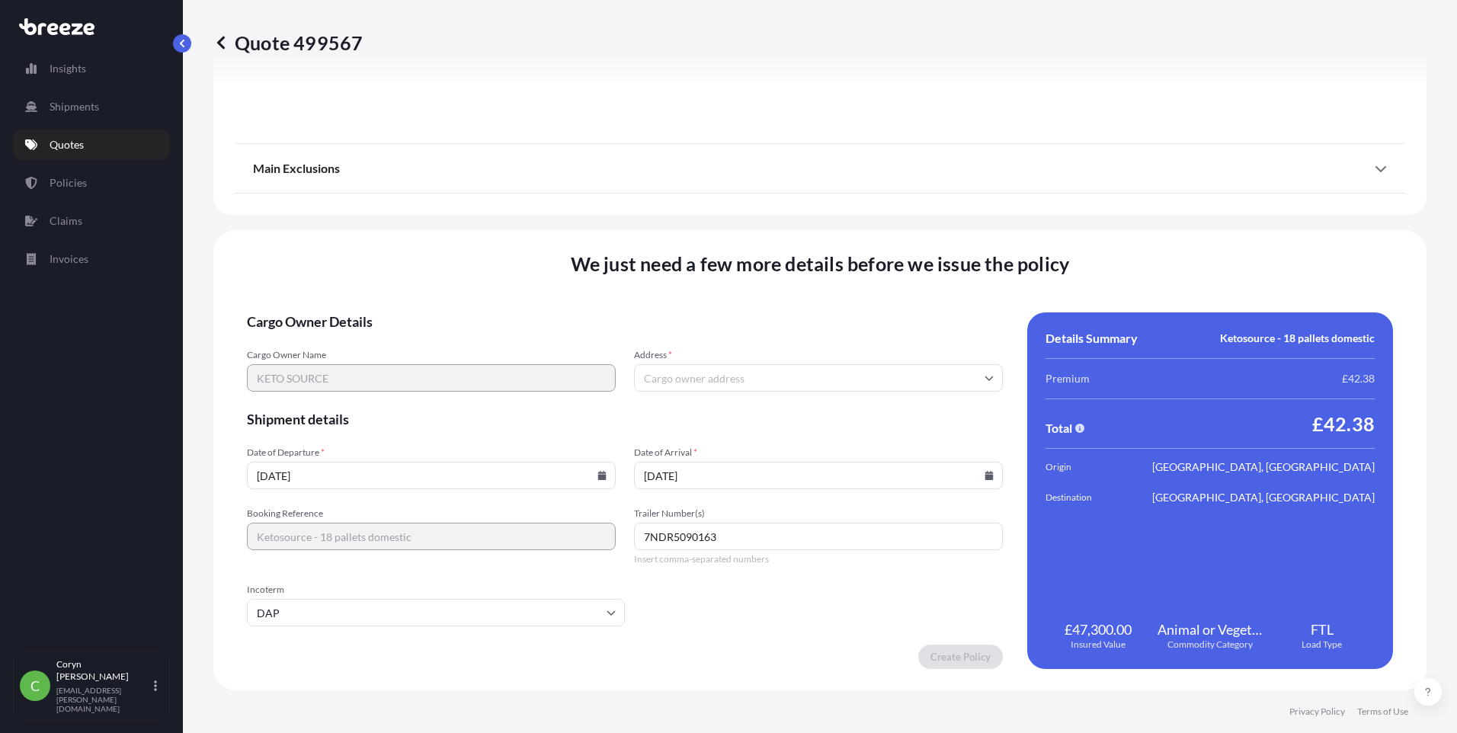
click at [757, 587] on form "Cargo Owner Details Cargo Owner Name KETO SOURCE Address * Shipment details Dat…" at bounding box center [625, 490] width 756 height 357
click at [722, 372] on input "Address *" at bounding box center [818, 377] width 369 height 27
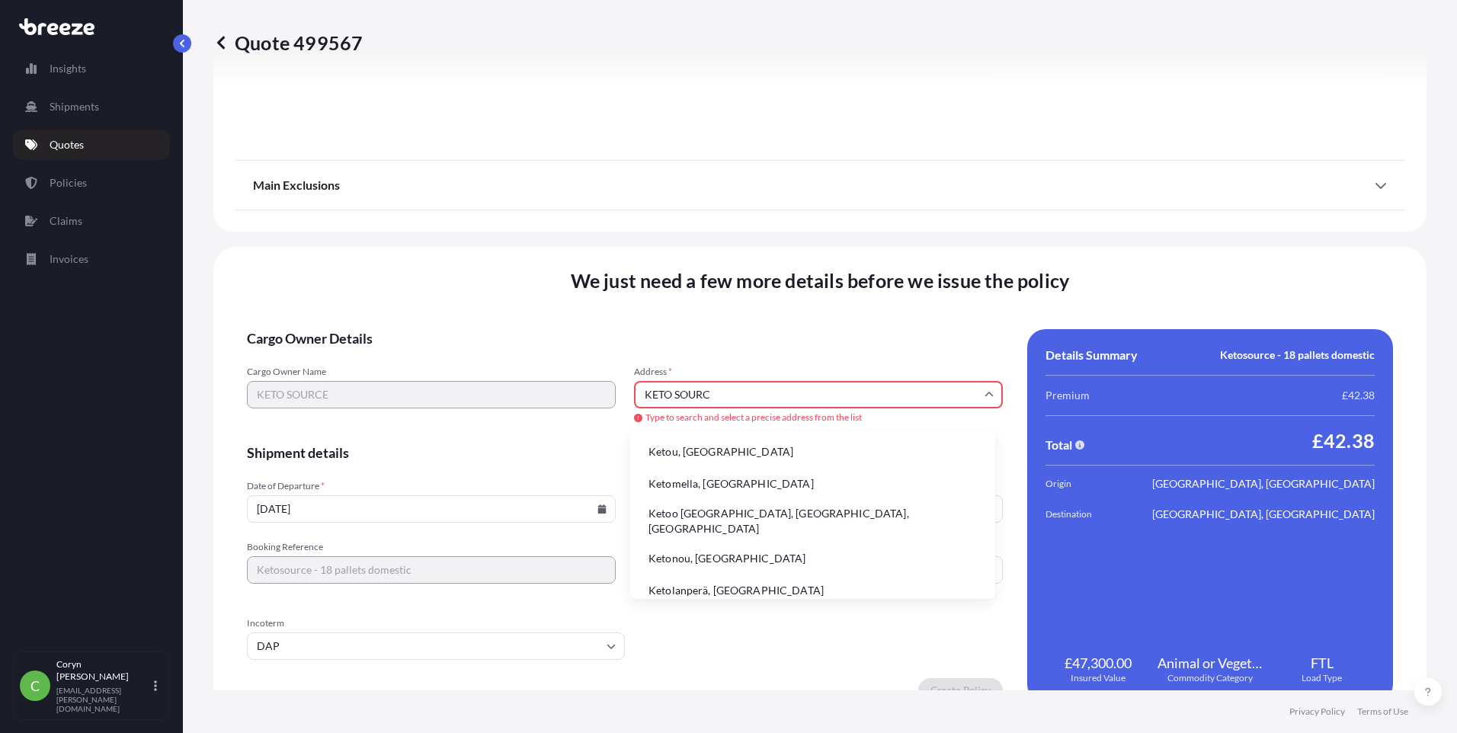
type input "KETO SOURCE"
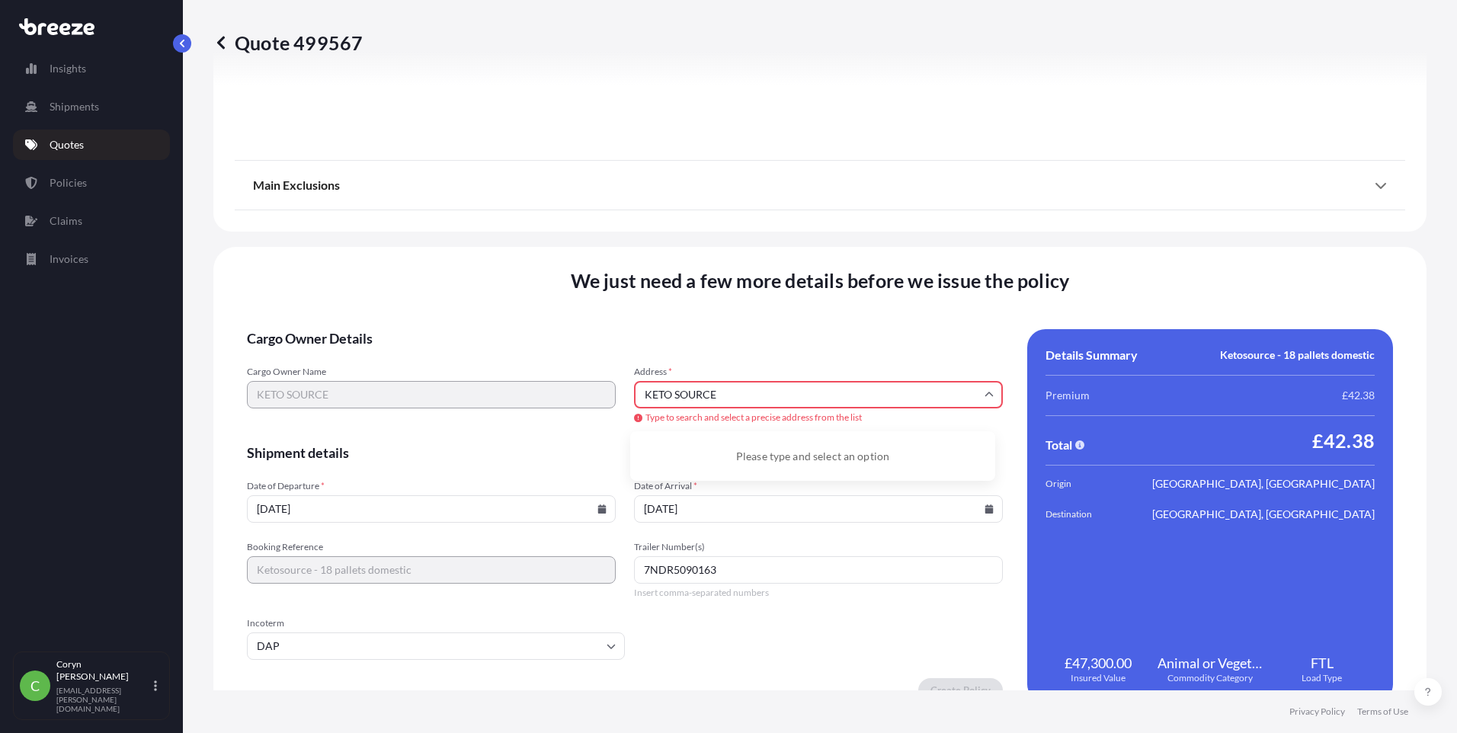
click at [765, 387] on input "KETO SOURCE" at bounding box center [818, 394] width 369 height 27
drag, startPoint x: 755, startPoint y: 395, endPoint x: 627, endPoint y: 393, distance: 128.0
click at [627, 393] on div "Cargo Owner Name KETO SOURCE Address * KETO SOURCE Type to search and select a …" at bounding box center [625, 395] width 756 height 59
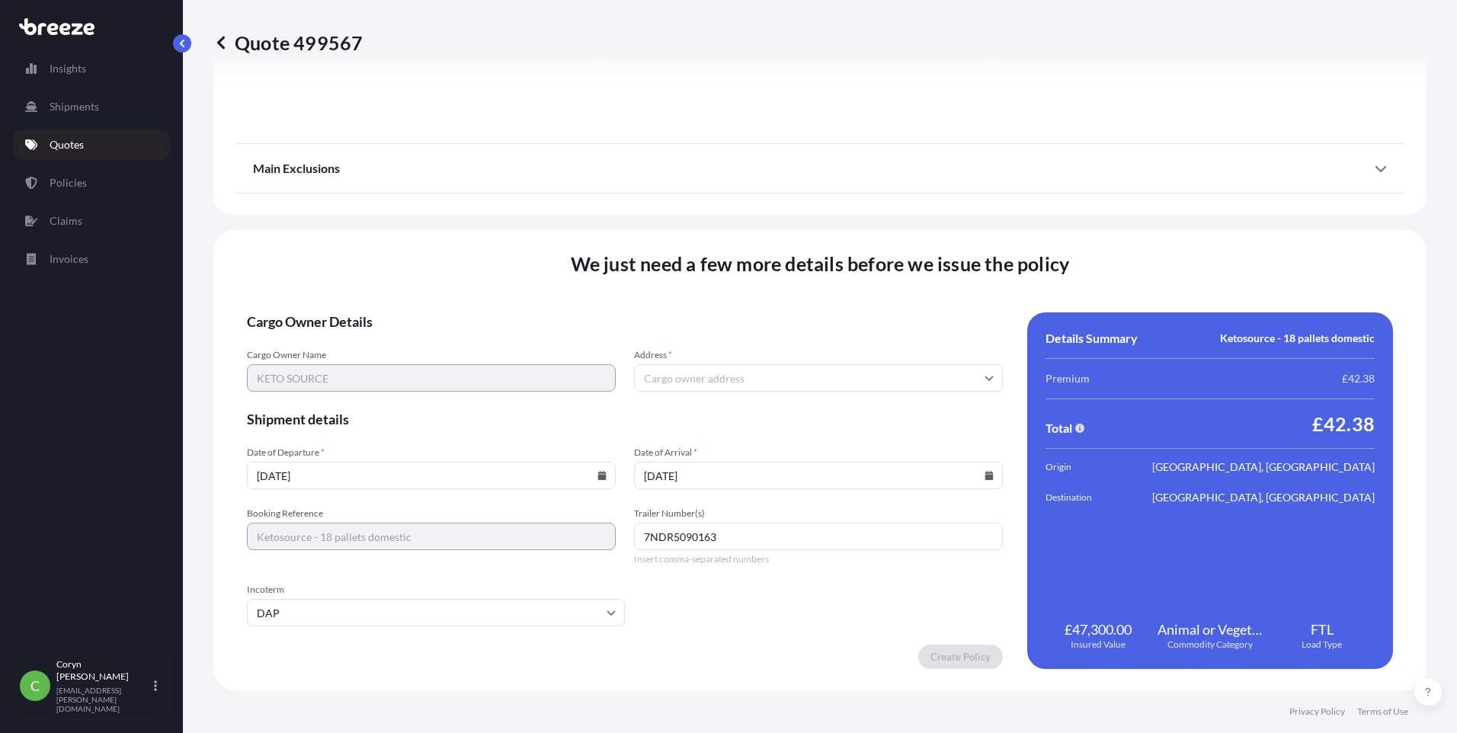
click at [709, 378] on input "Address *" at bounding box center [818, 377] width 369 height 27
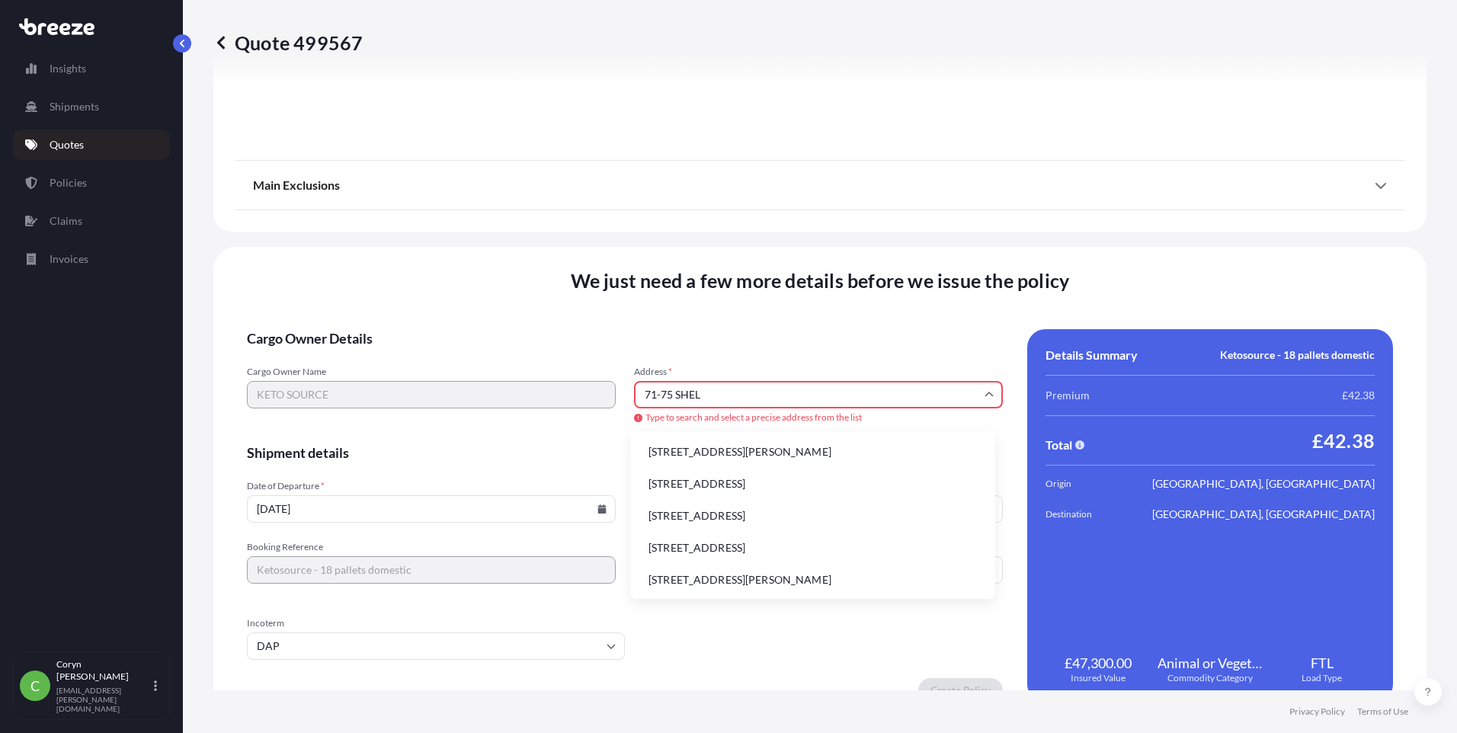
click at [722, 453] on li "[STREET_ADDRESS][PERSON_NAME]" at bounding box center [812, 451] width 353 height 29
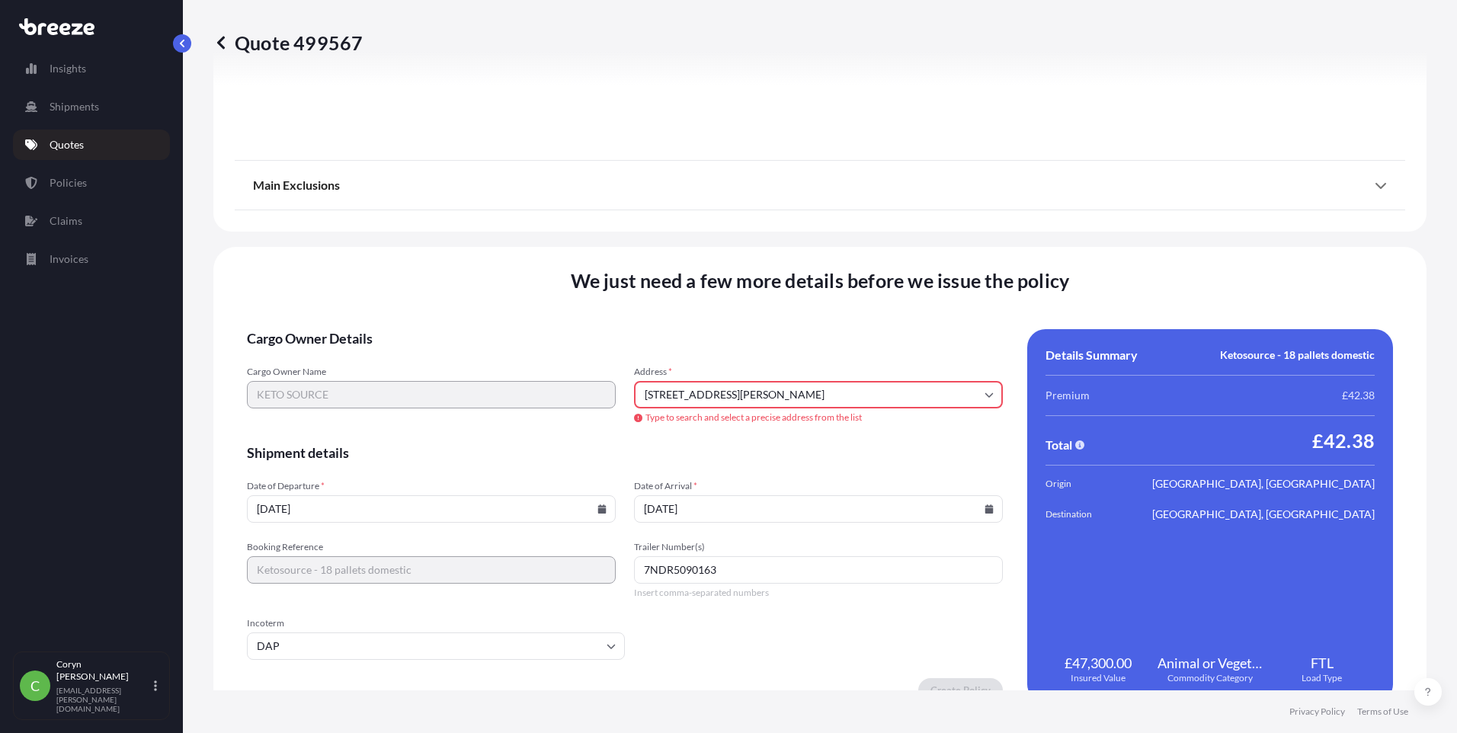
type input "[STREET_ADDRESS][PERSON_NAME]"
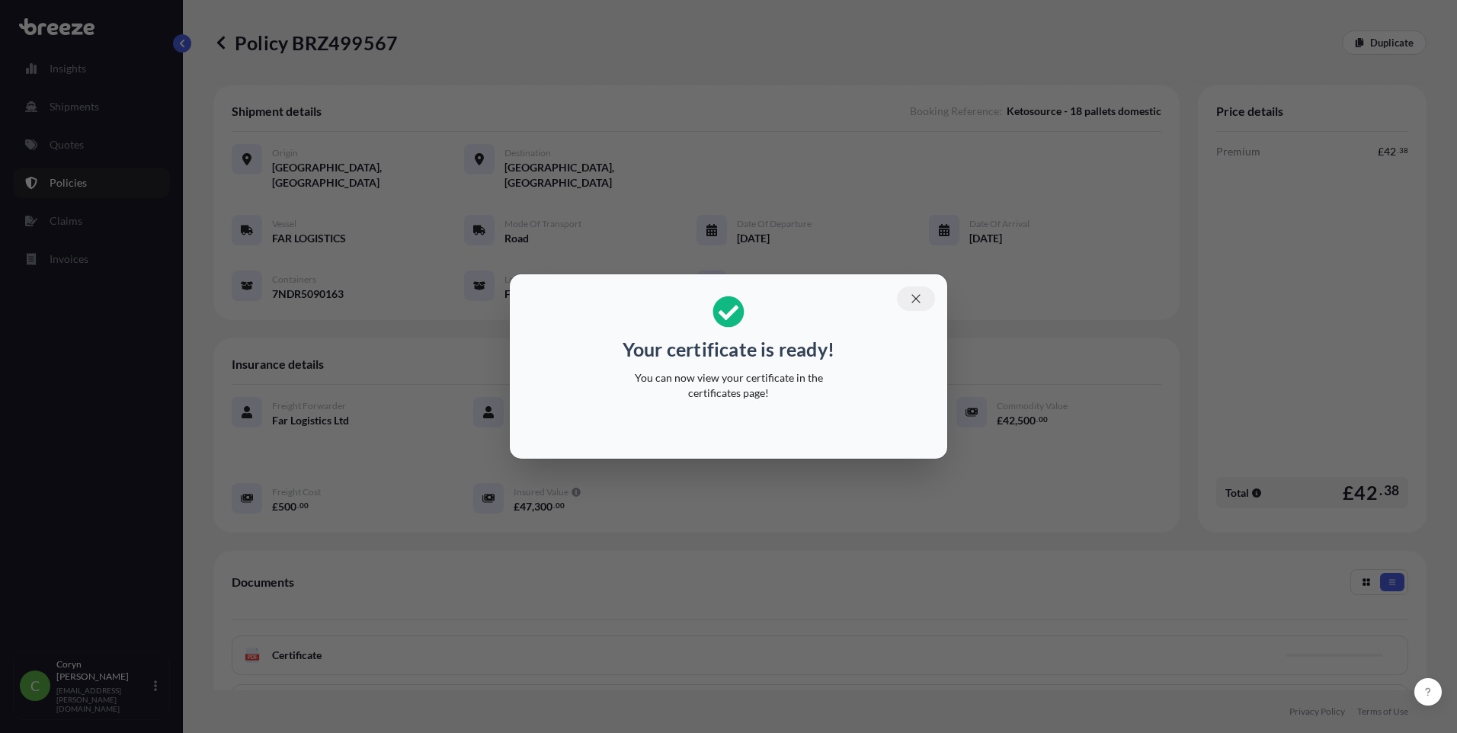
click at [913, 299] on icon "button" at bounding box center [916, 299] width 14 height 14
